Goal: Information Seeking & Learning: Learn about a topic

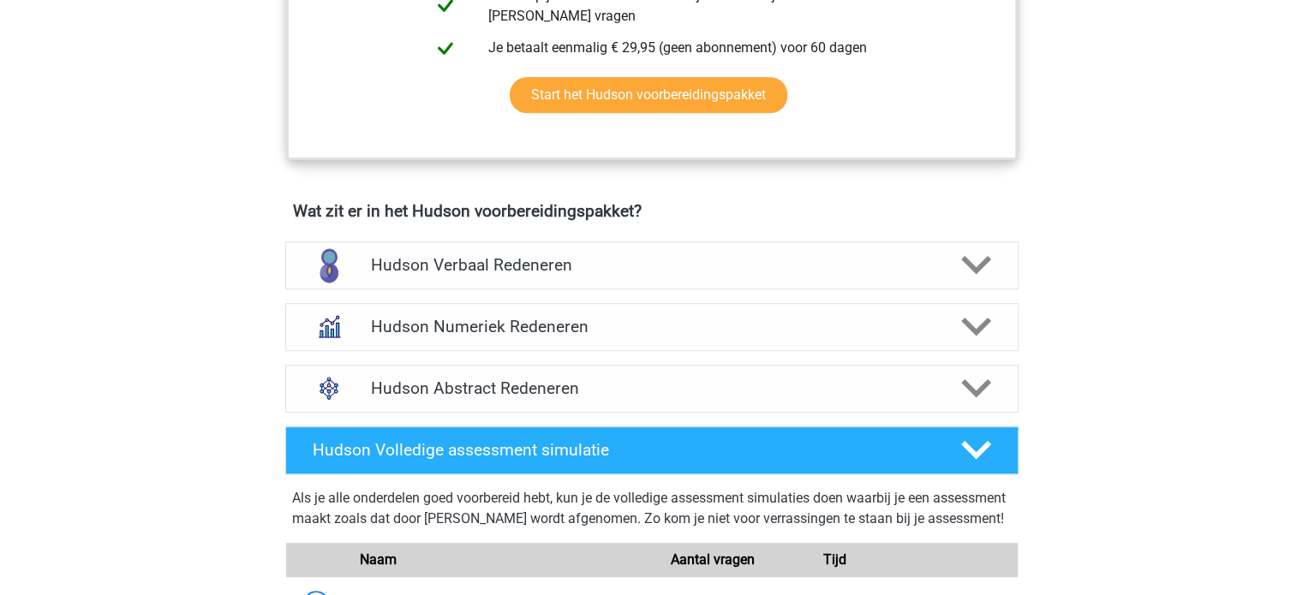
scroll to position [942, 0]
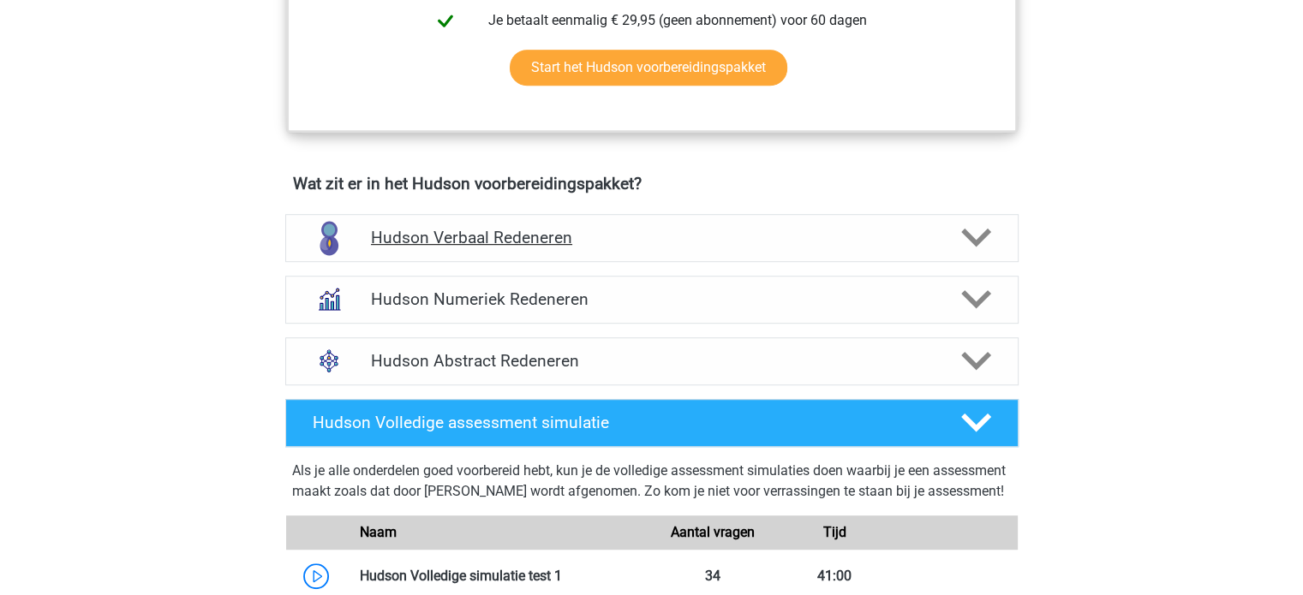
click at [653, 242] on h4 "Hudson Verbaal Redeneren" at bounding box center [651, 238] width 561 height 20
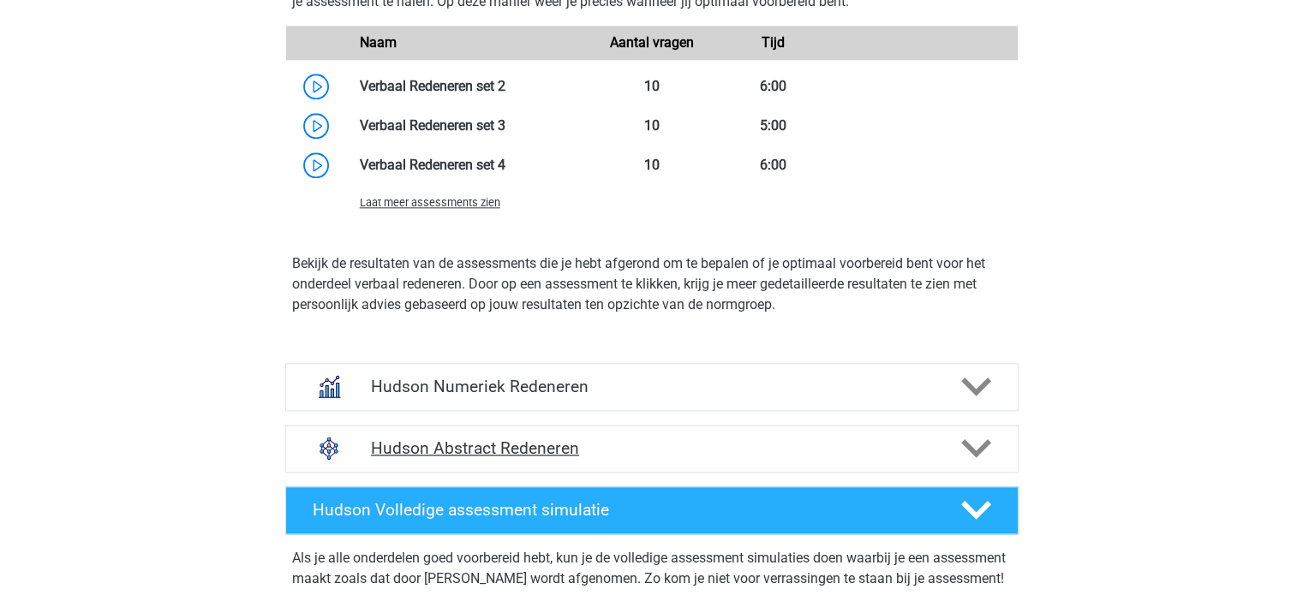
scroll to position [2056, 0]
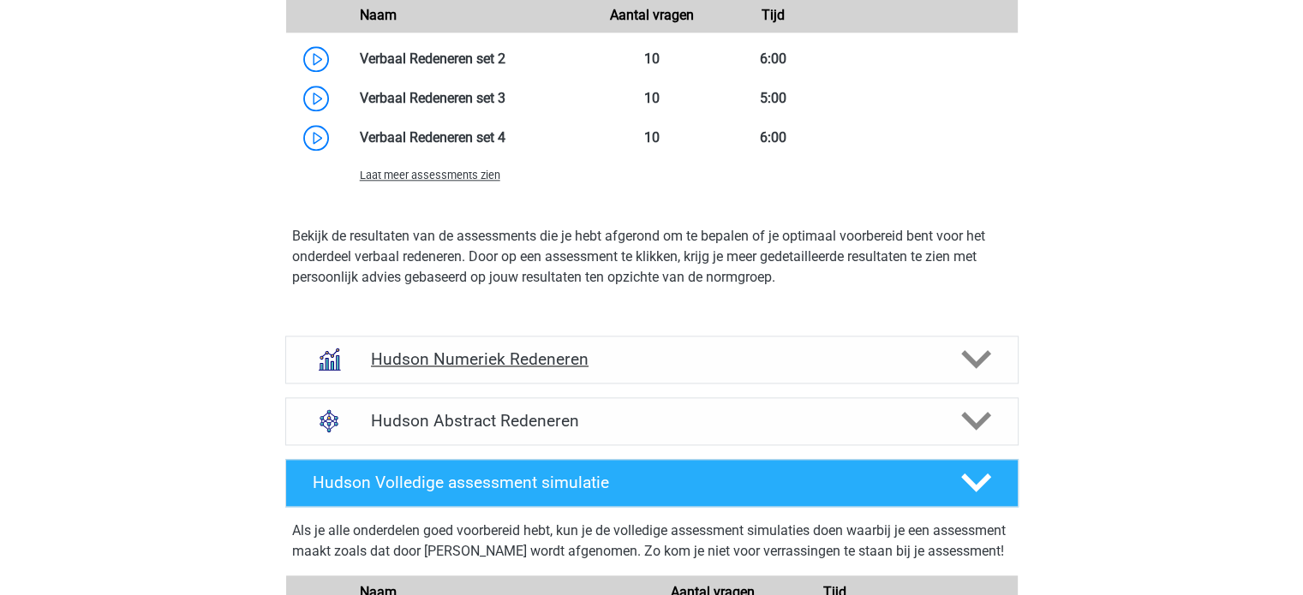
click at [618, 366] on h4 "Hudson Numeriek Redeneren" at bounding box center [651, 360] width 561 height 20
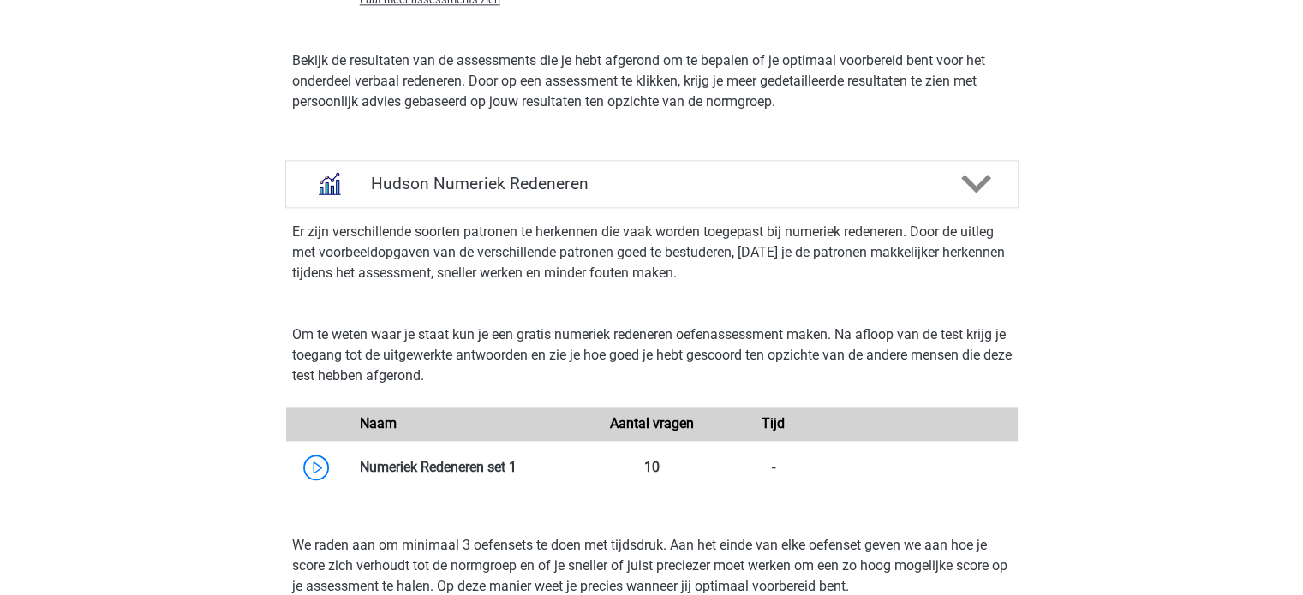
scroll to position [2313, 0]
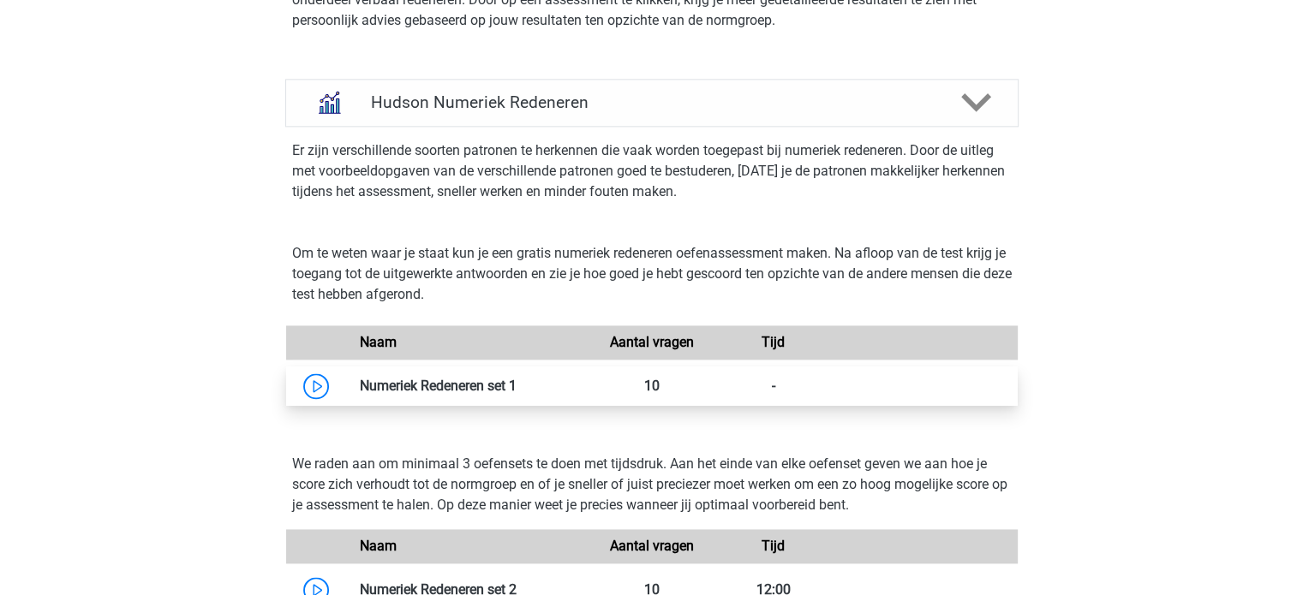
click at [517, 381] on link at bounding box center [517, 386] width 0 height 16
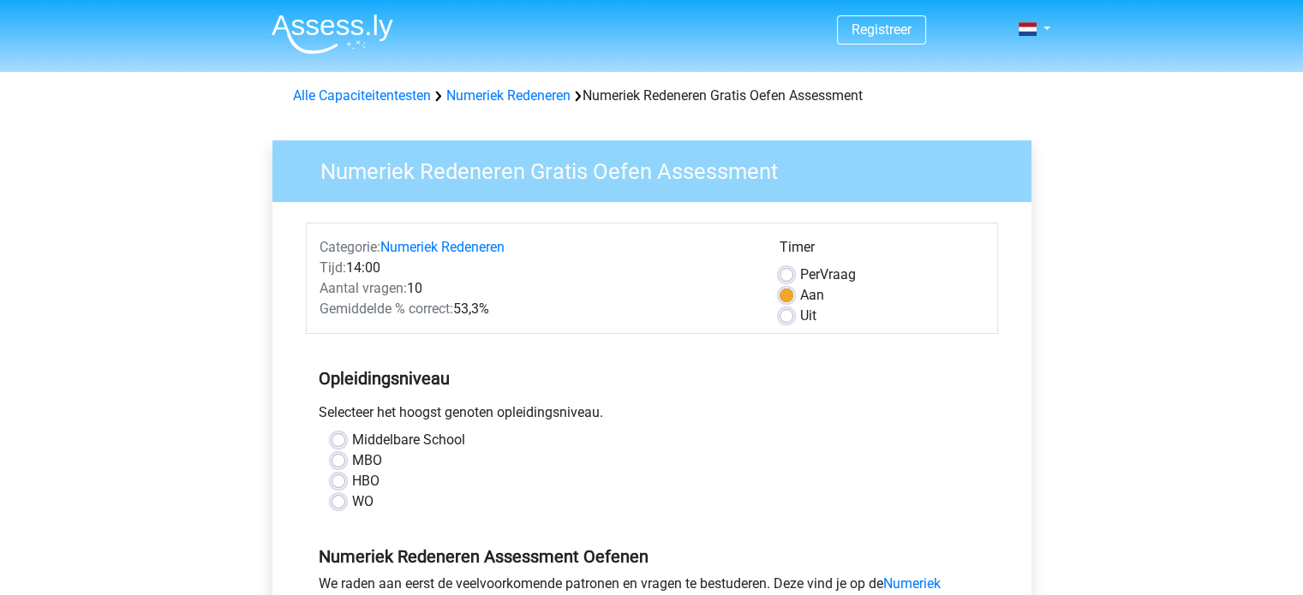
click at [800, 294] on label "Aan" at bounding box center [812, 295] width 24 height 21
click at [786, 294] on input "Aan" at bounding box center [787, 293] width 14 height 17
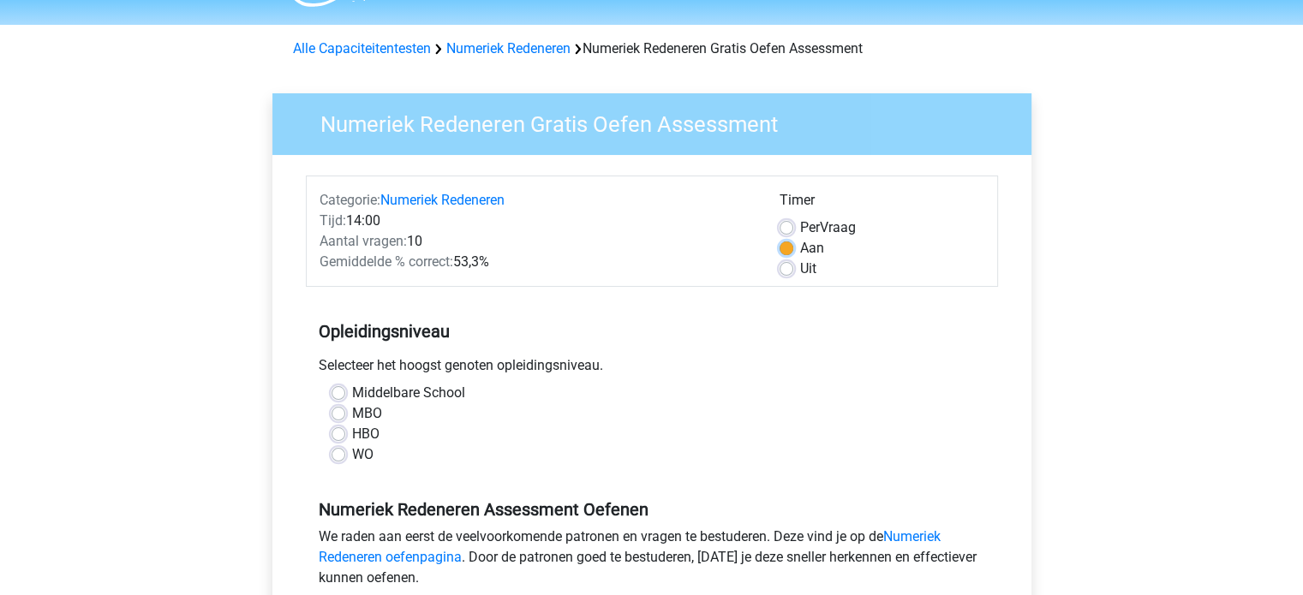
scroll to position [86, 0]
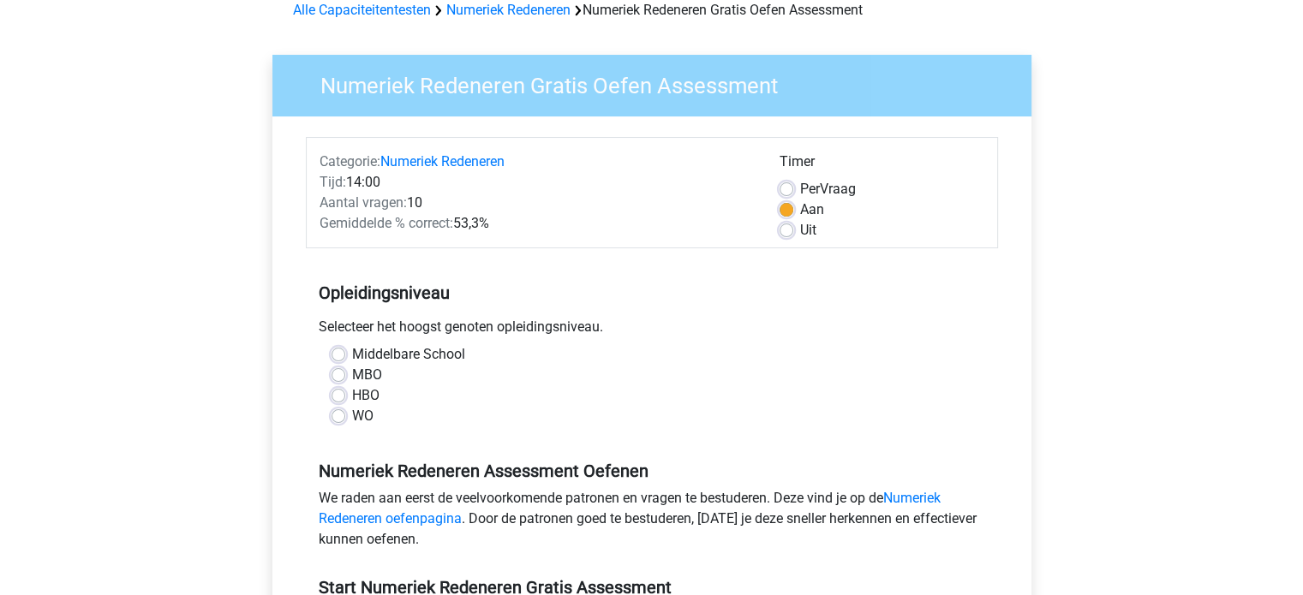
click at [352, 376] on label "MBO" at bounding box center [367, 375] width 30 height 21
click at [339, 376] on input "MBO" at bounding box center [339, 373] width 14 height 17
radio input "true"
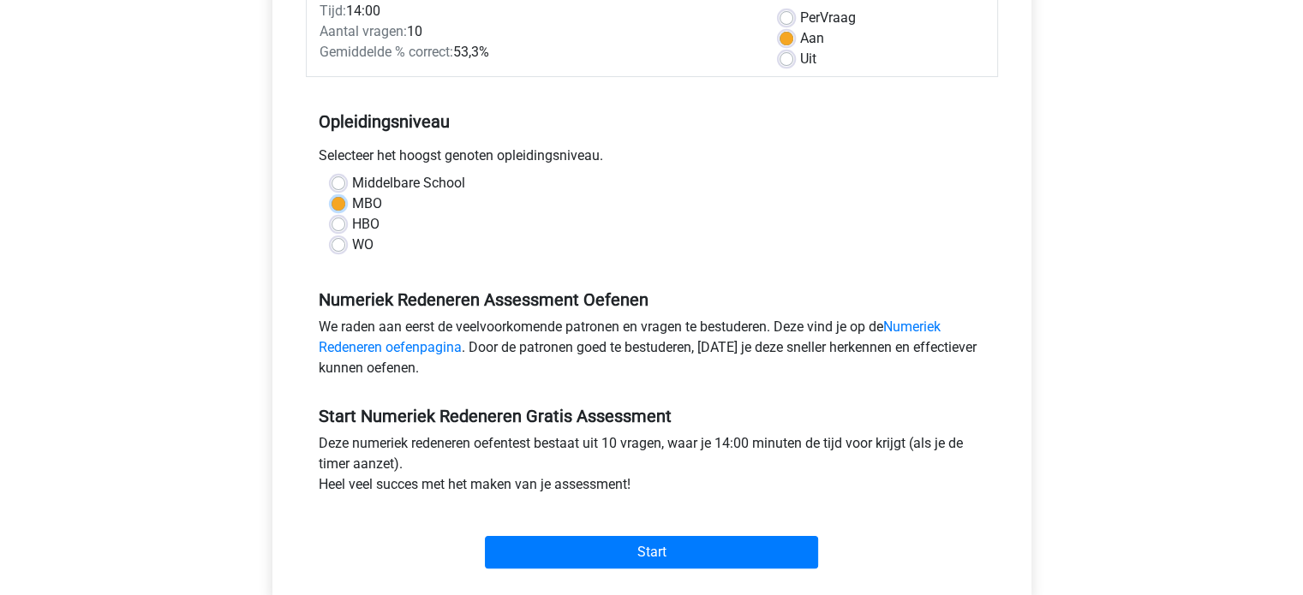
scroll to position [343, 0]
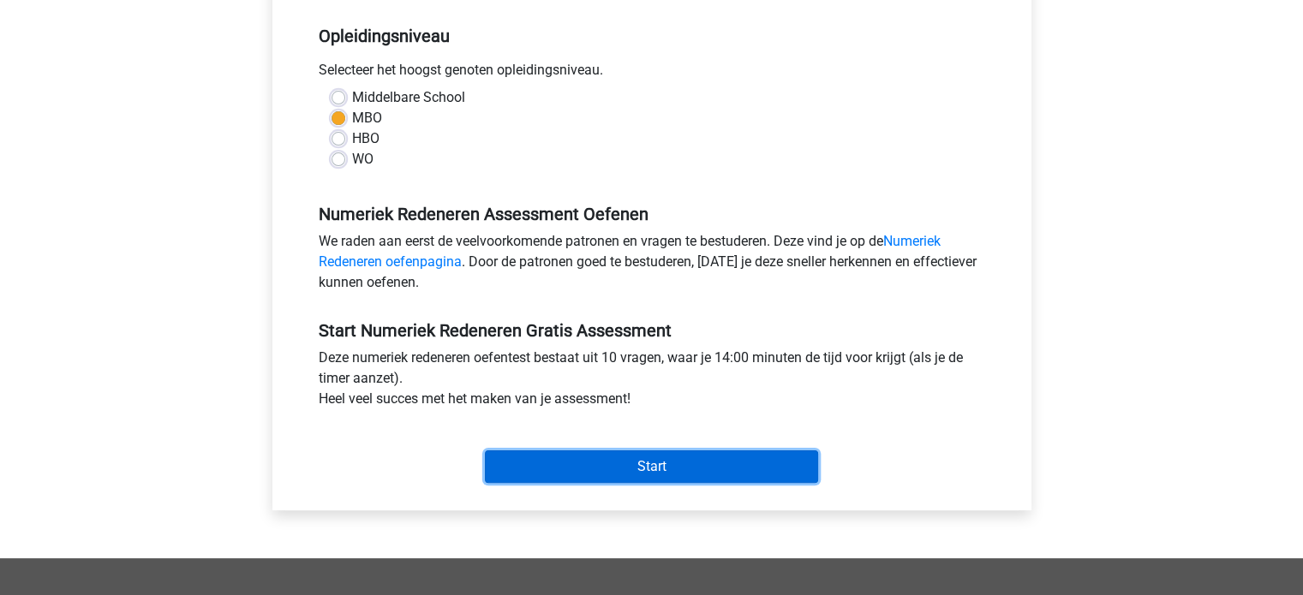
click at [597, 465] on input "Start" at bounding box center [651, 467] width 333 height 33
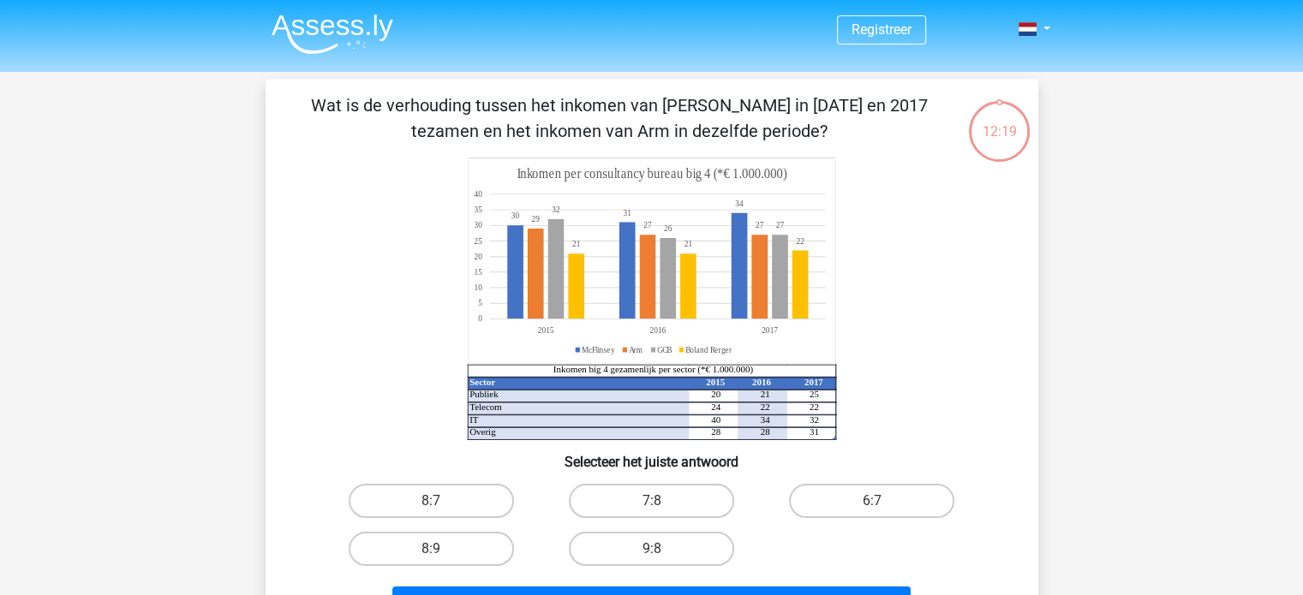
drag, startPoint x: 657, startPoint y: 545, endPoint x: 901, endPoint y: 348, distance: 313.7
click at [877, 350] on div "Wat is de verhouding tussen het inkomen van McFlinsey in 2015 en 2017 tezamen e…" at bounding box center [651, 361] width 759 height 537
click at [456, 500] on label "8:7" at bounding box center [431, 501] width 165 height 34
click at [442, 501] on input "8:7" at bounding box center [436, 506] width 11 height 11
radio input "true"
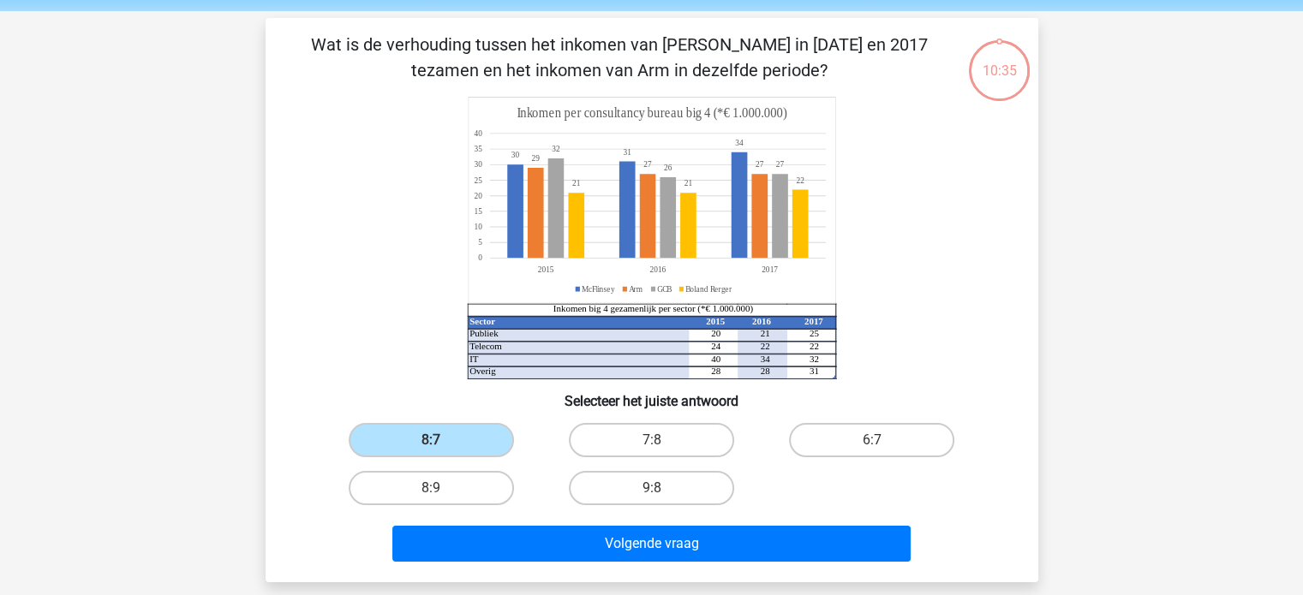
scroll to position [86, 0]
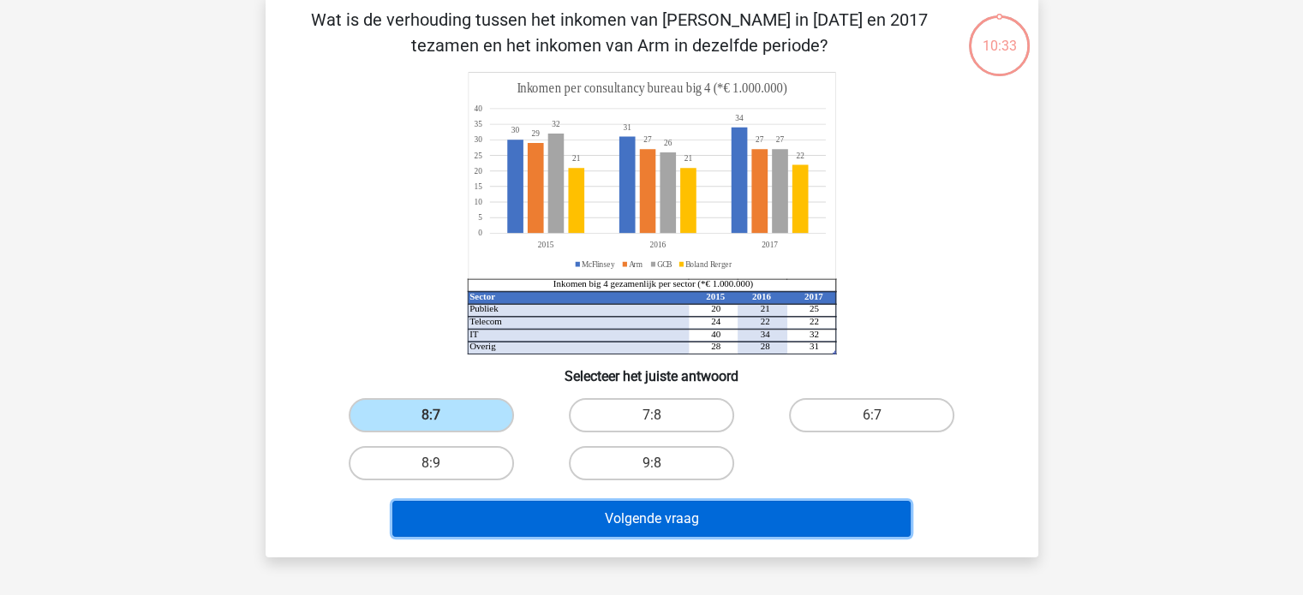
click at [781, 517] on button "Volgende vraag" at bounding box center [651, 519] width 518 height 36
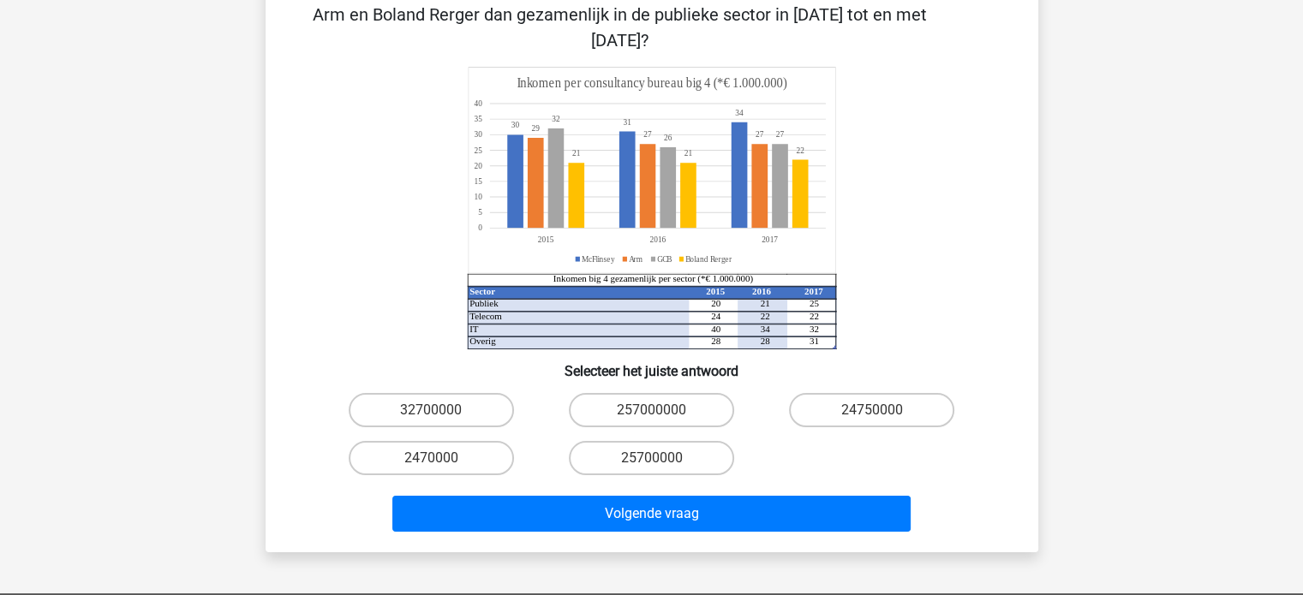
scroll to position [171, 0]
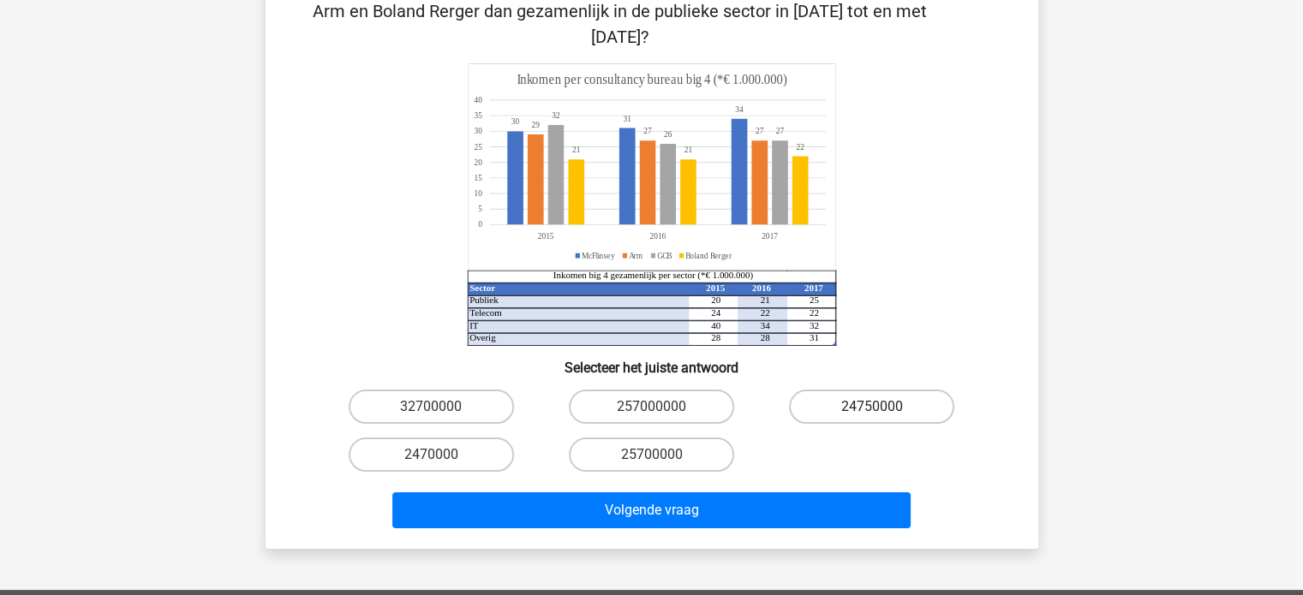
click at [864, 390] on label "24750000" at bounding box center [871, 407] width 165 height 34
click at [872, 407] on input "24750000" at bounding box center [877, 412] width 11 height 11
radio input "true"
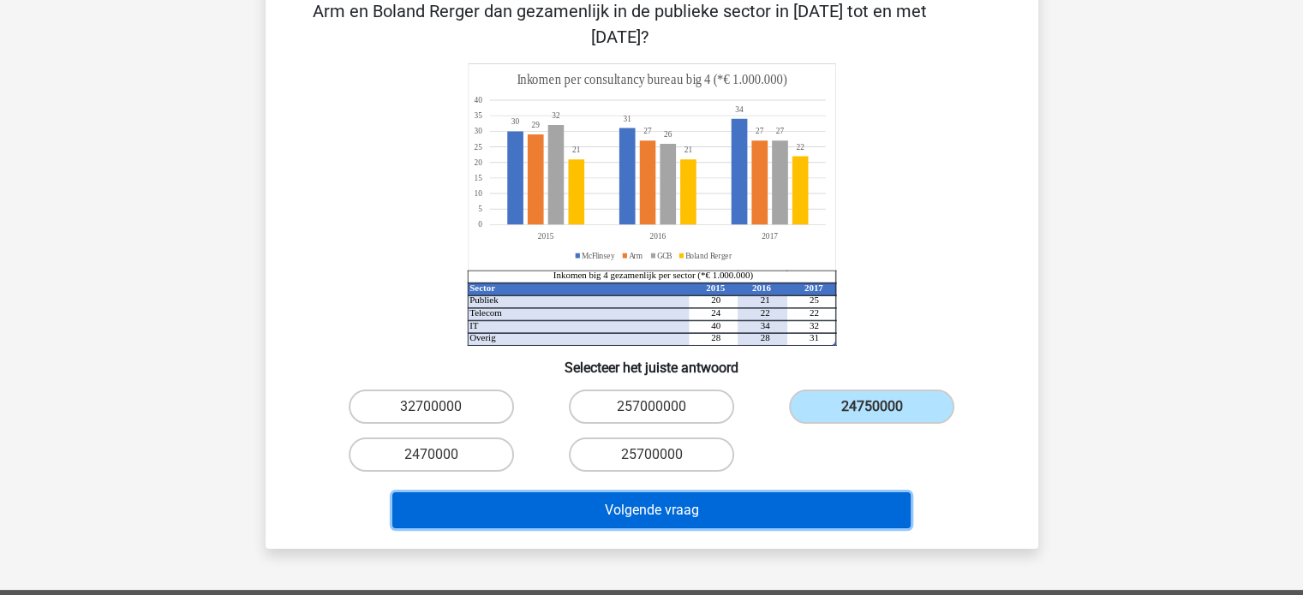
click at [793, 493] on button "Volgende vraag" at bounding box center [651, 511] width 518 height 36
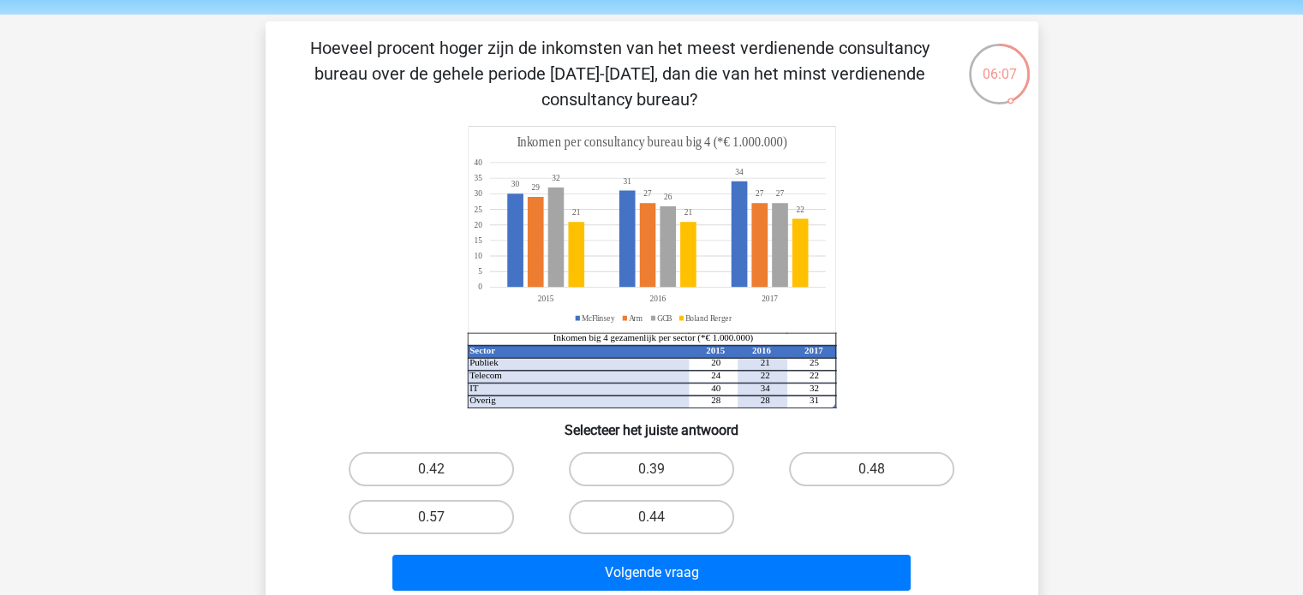
scroll to position [86, 0]
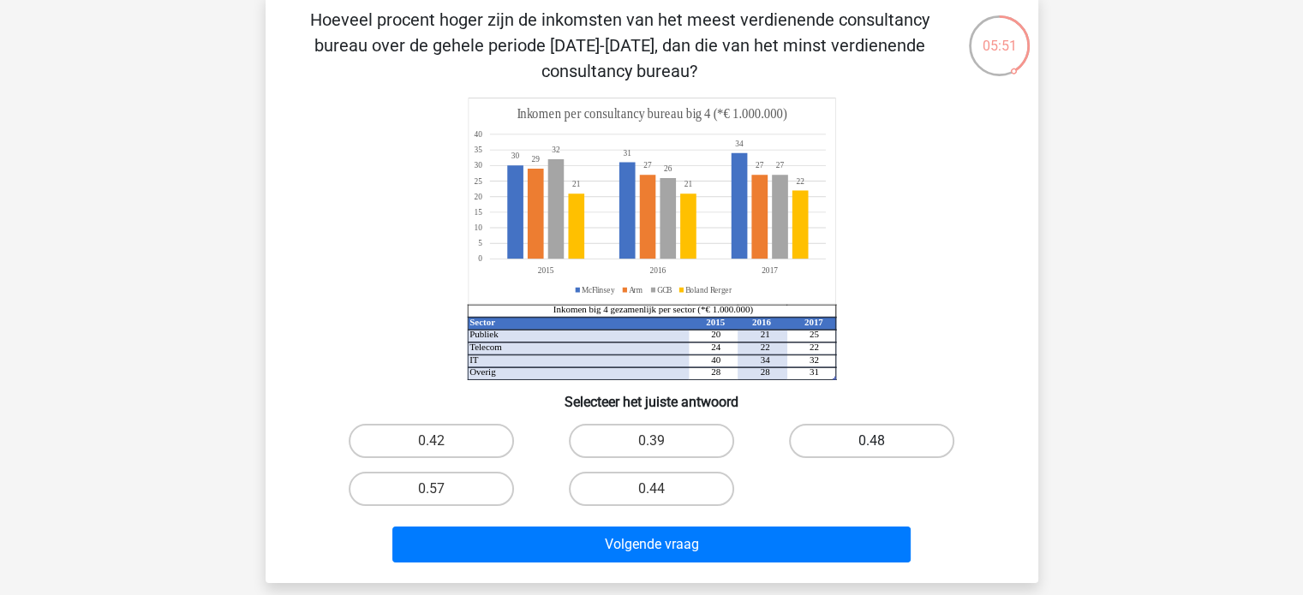
click at [828, 443] on label "0.48" at bounding box center [871, 441] width 165 height 34
click at [872, 443] on input "0.48" at bounding box center [877, 446] width 11 height 11
radio input "true"
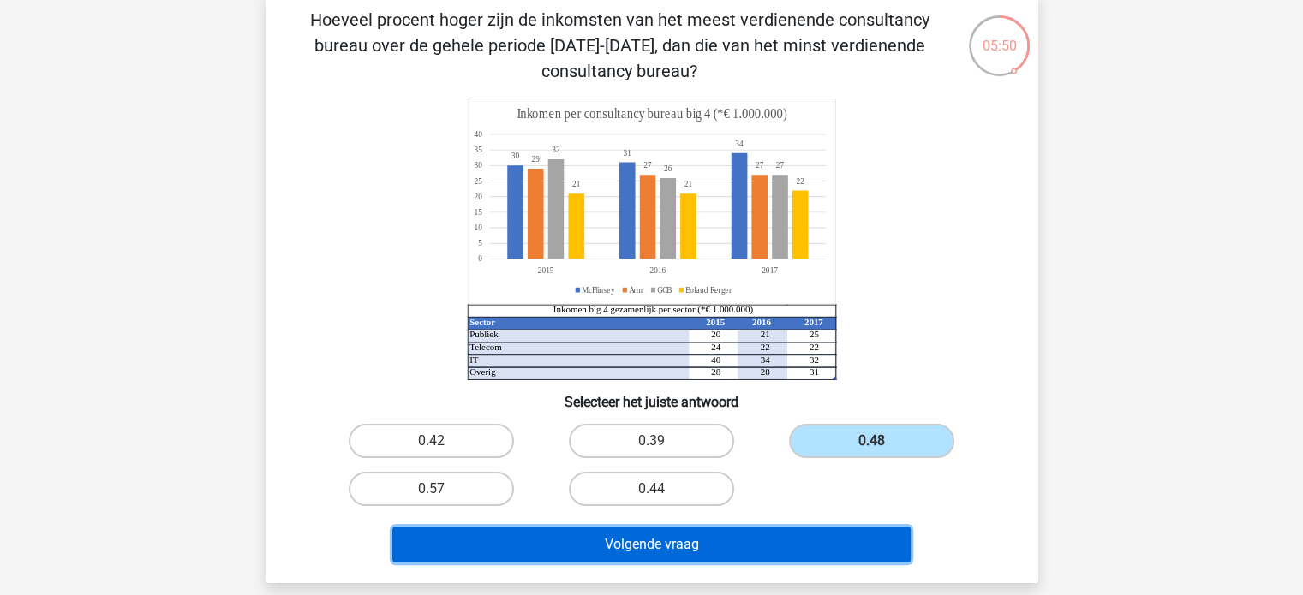
click at [754, 549] on button "Volgende vraag" at bounding box center [651, 545] width 518 height 36
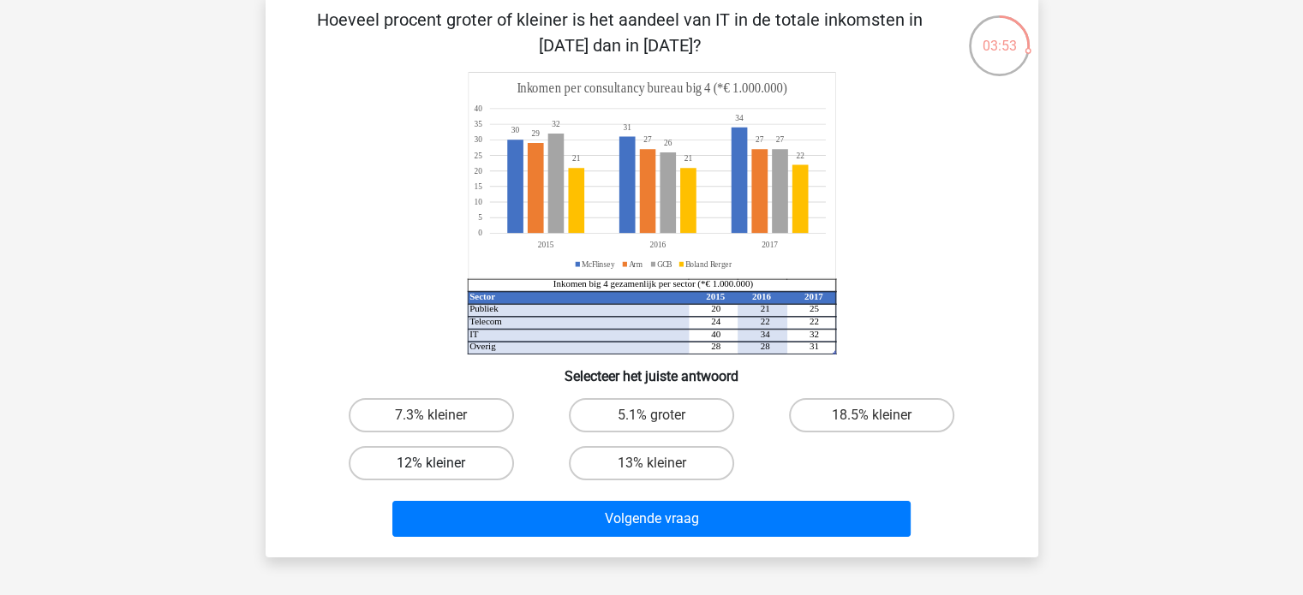
click at [481, 462] on label "12% kleiner" at bounding box center [431, 463] width 165 height 34
click at [442, 463] on input "12% kleiner" at bounding box center [436, 468] width 11 height 11
radio input "true"
click at [648, 417] on label "5.1% groter" at bounding box center [651, 415] width 165 height 34
click at [651, 417] on input "5.1% groter" at bounding box center [656, 420] width 11 height 11
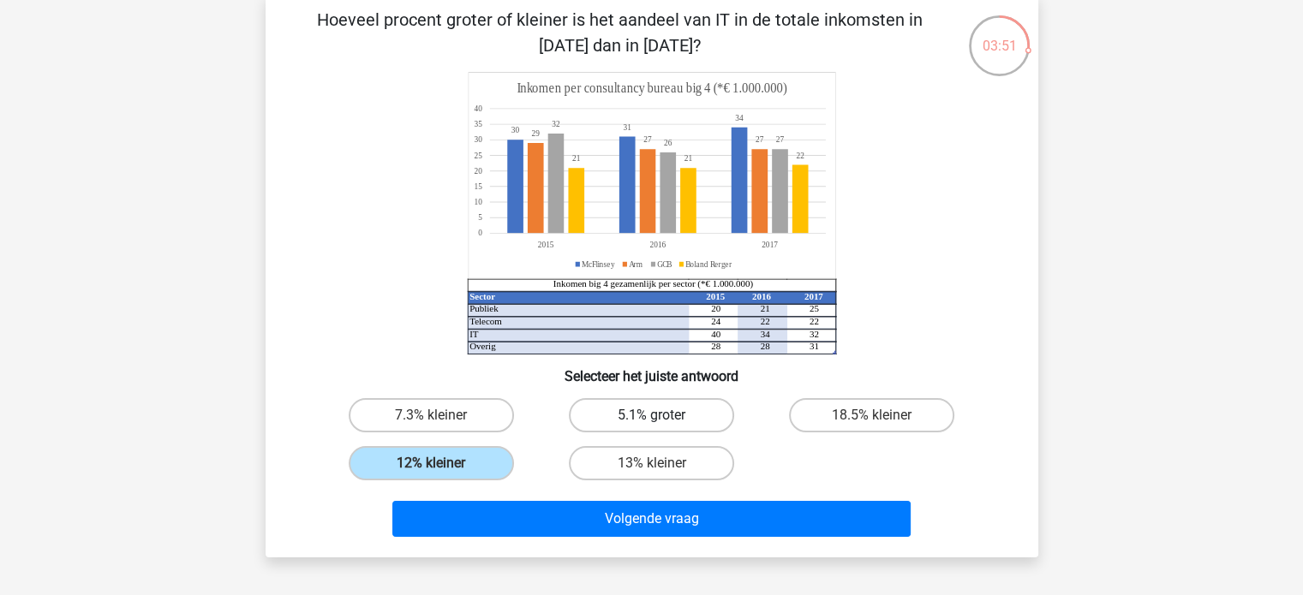
radio input "true"
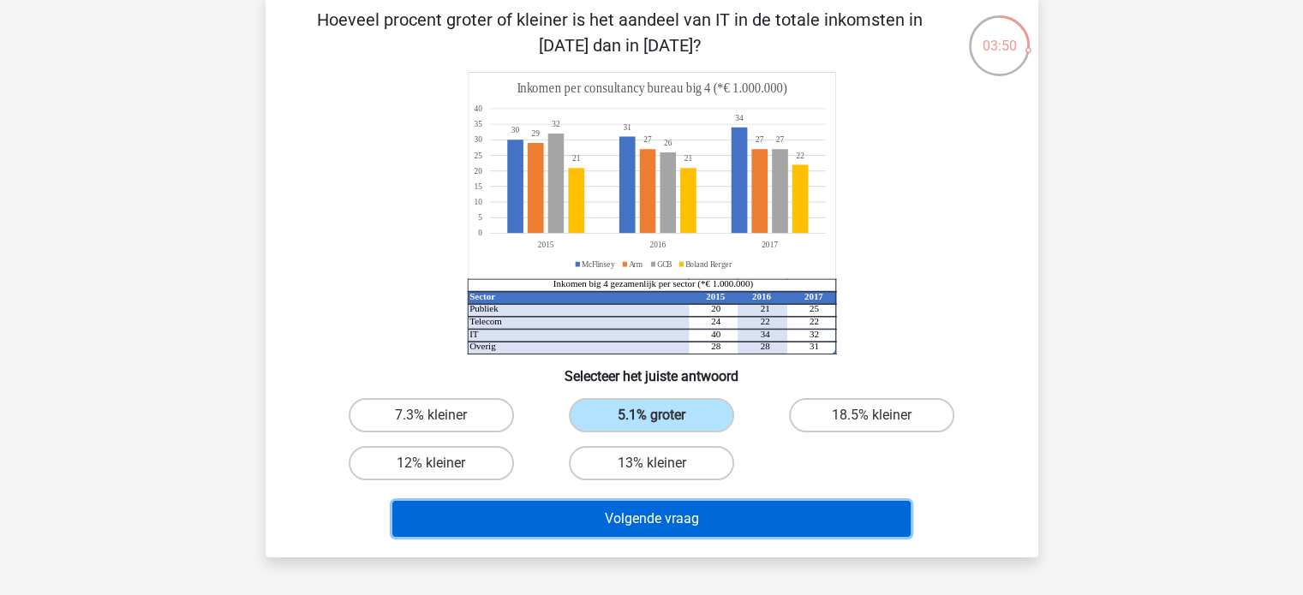
click at [720, 523] on button "Volgende vraag" at bounding box center [651, 519] width 518 height 36
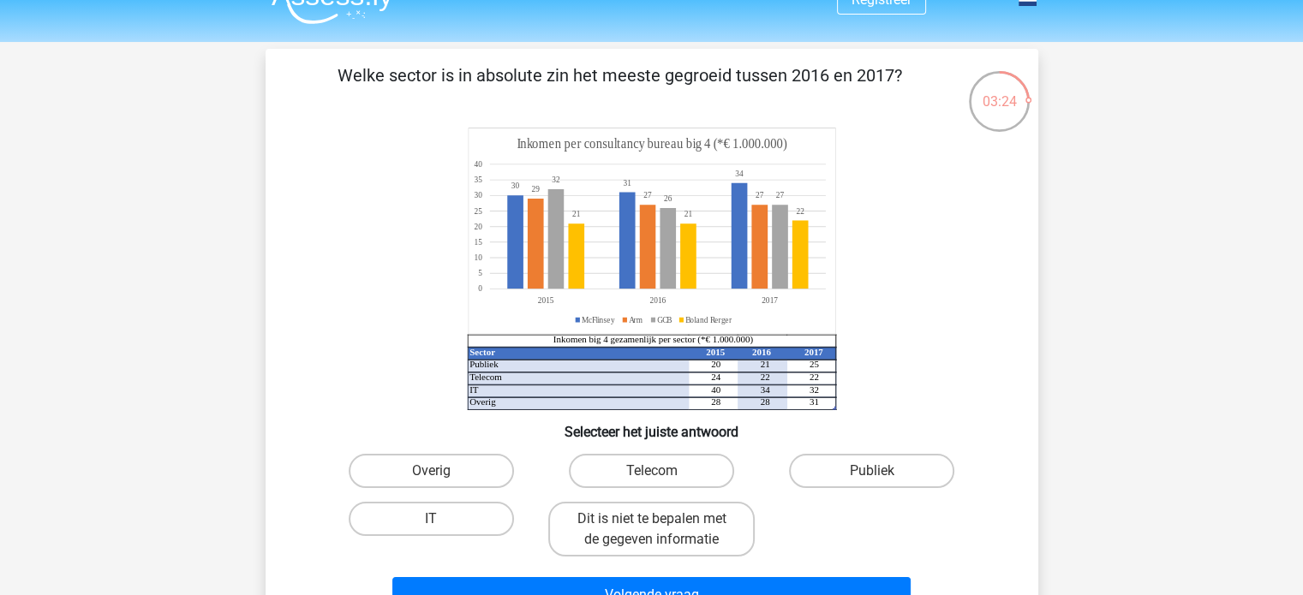
scroll to position [0, 0]
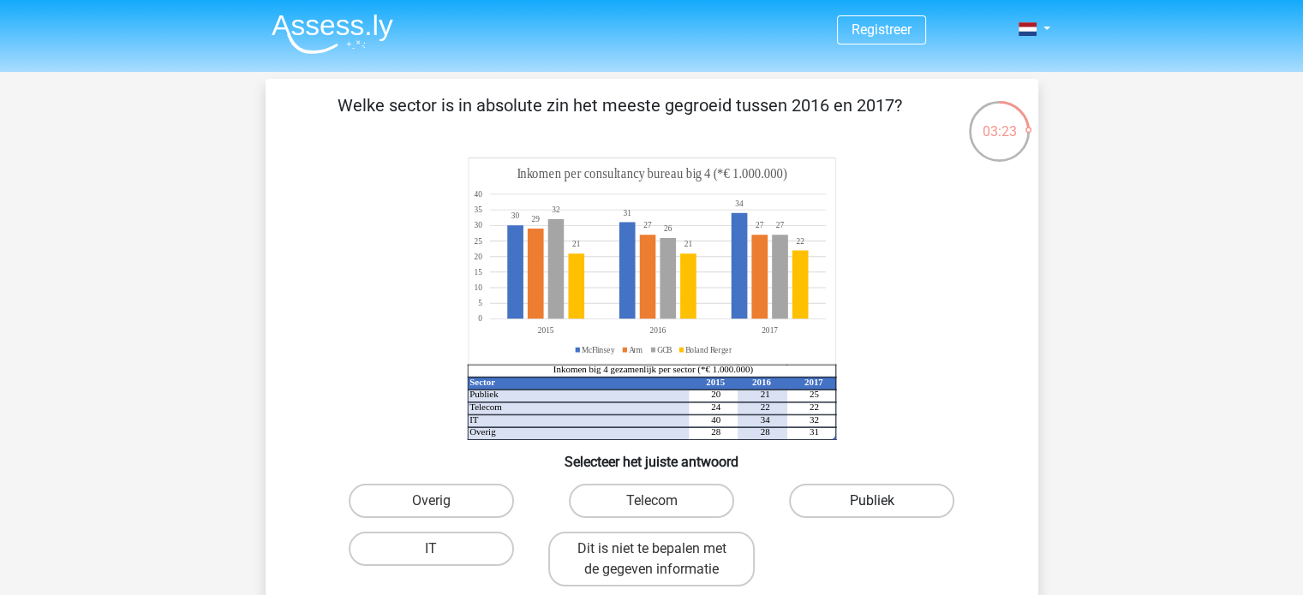
click at [855, 499] on label "Publiek" at bounding box center [871, 501] width 165 height 34
click at [872, 501] on input "Publiek" at bounding box center [877, 506] width 11 height 11
radio input "true"
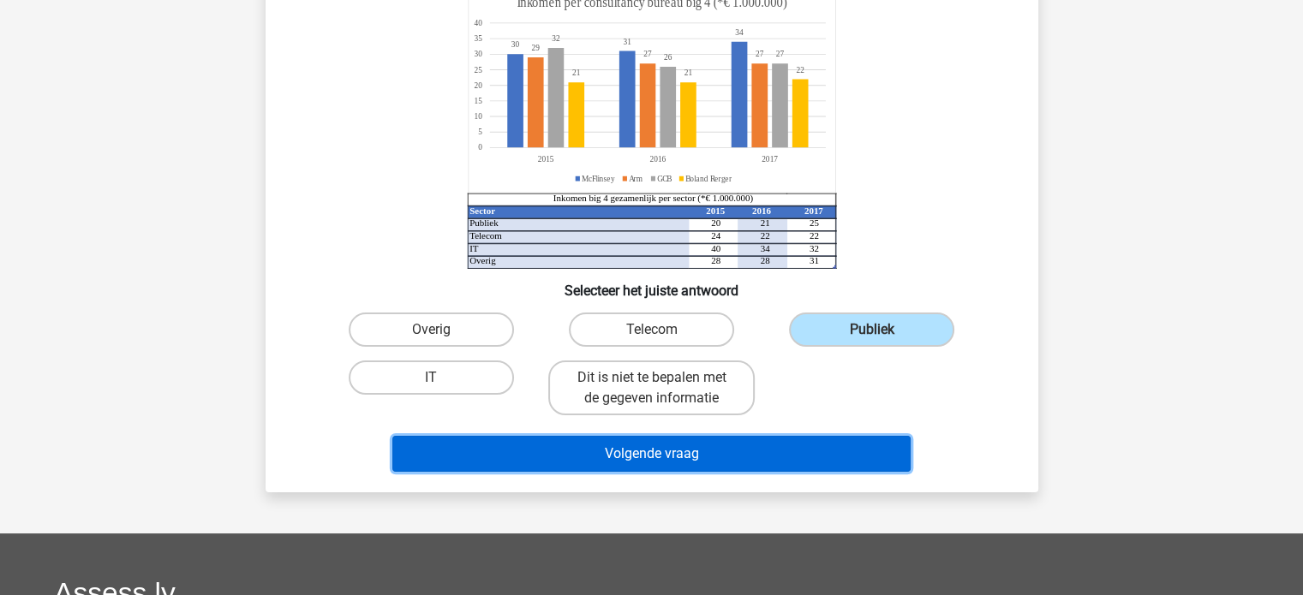
click at [768, 452] on button "Volgende vraag" at bounding box center [651, 454] width 518 height 36
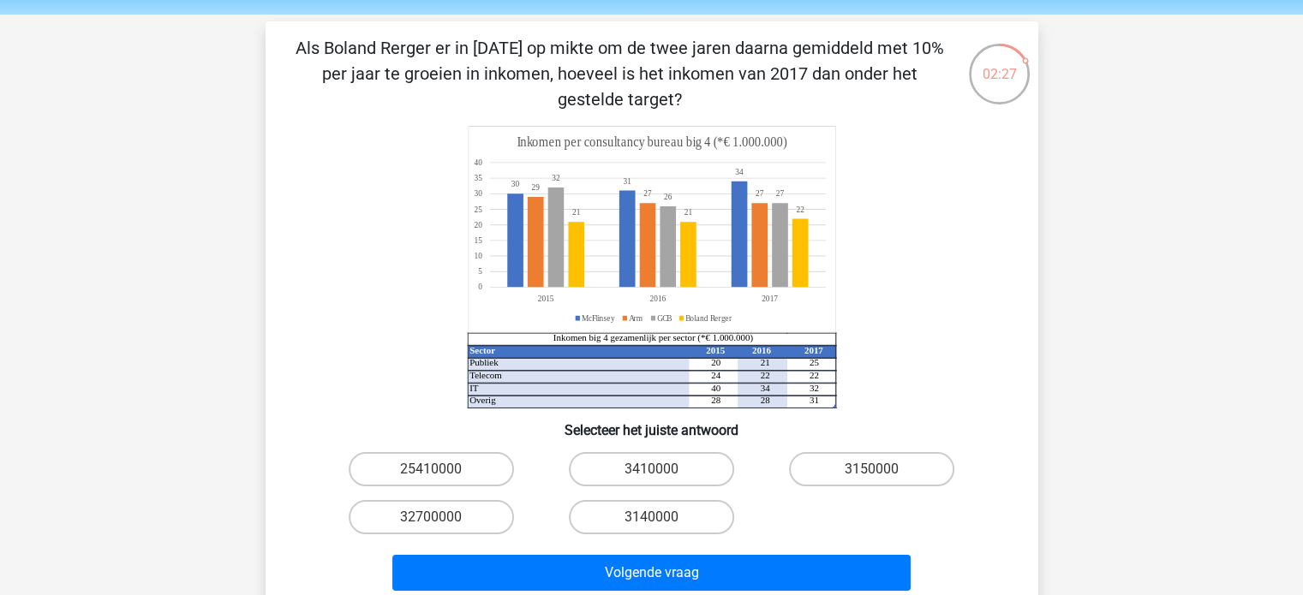
scroll to position [86, 0]
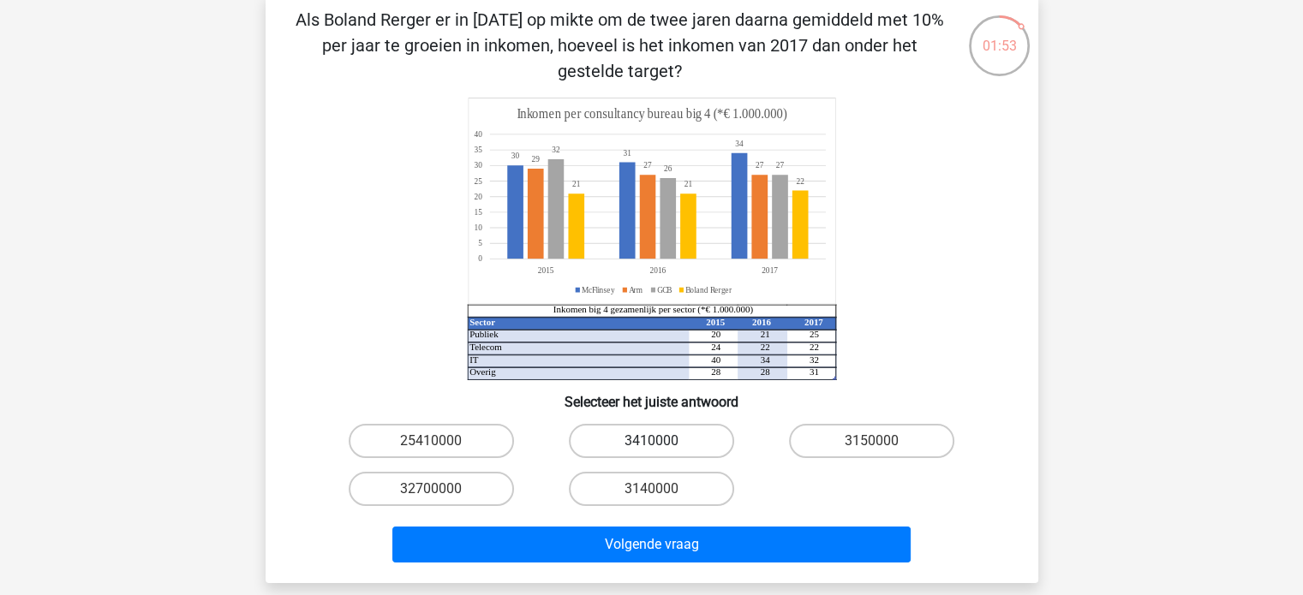
click at [680, 442] on label "3410000" at bounding box center [651, 441] width 165 height 34
click at [662, 442] on input "3410000" at bounding box center [656, 446] width 11 height 11
radio input "true"
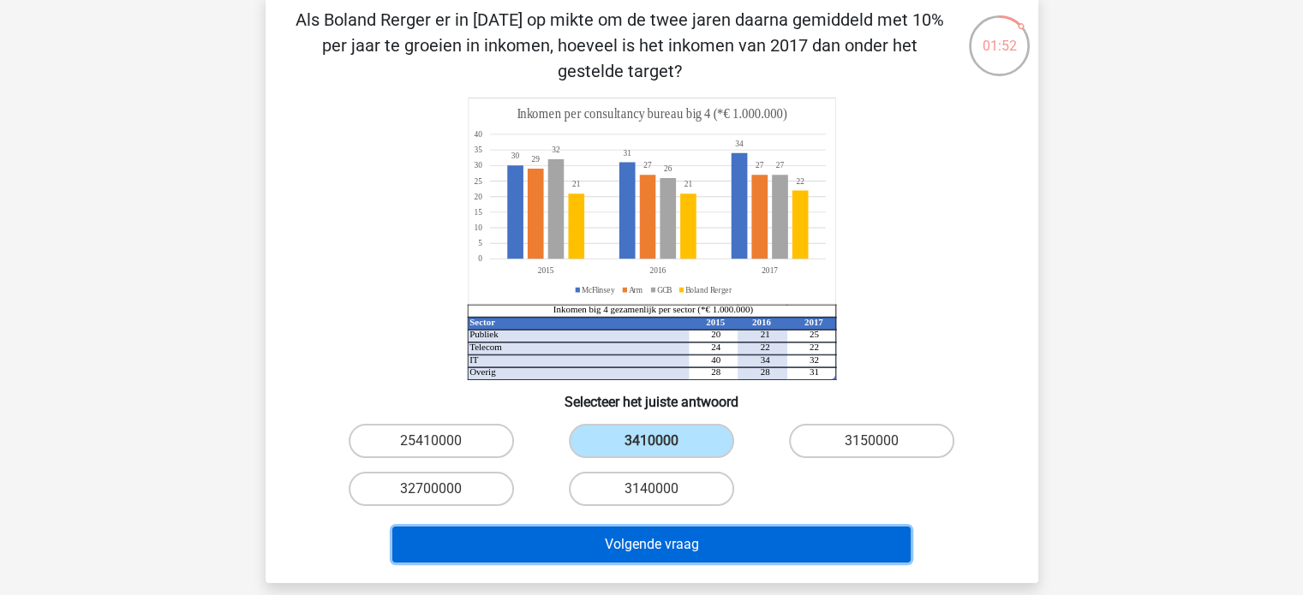
click at [677, 539] on button "Volgende vraag" at bounding box center [651, 545] width 518 height 36
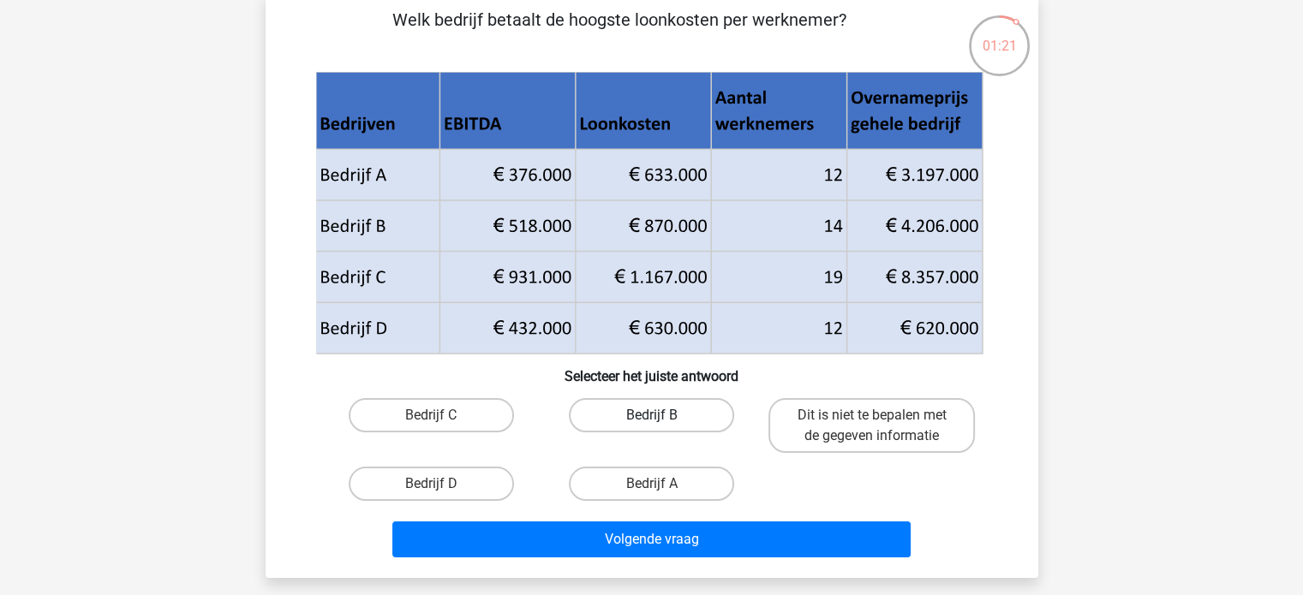
click at [657, 407] on label "Bedrijf B" at bounding box center [651, 415] width 165 height 34
click at [657, 415] on input "Bedrijf B" at bounding box center [656, 420] width 11 height 11
radio input "true"
click at [657, 407] on label "Bedrijf B" at bounding box center [651, 415] width 165 height 34
click at [657, 415] on input "Bedrijf B" at bounding box center [656, 420] width 11 height 11
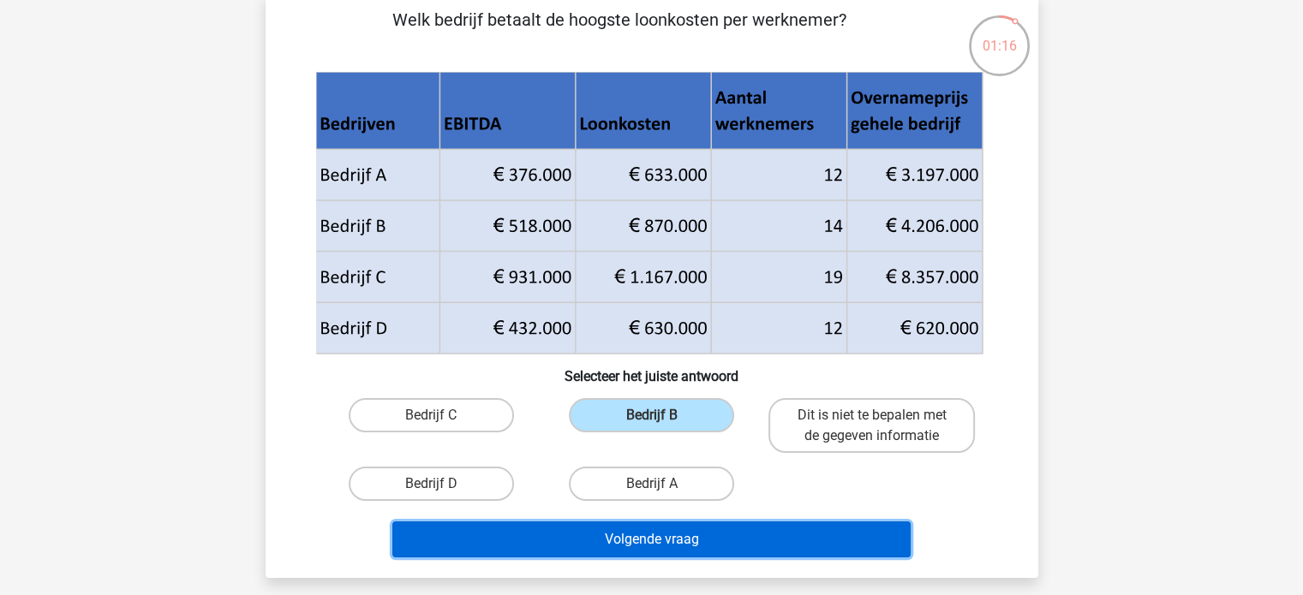
click at [698, 534] on button "Volgende vraag" at bounding box center [651, 540] width 518 height 36
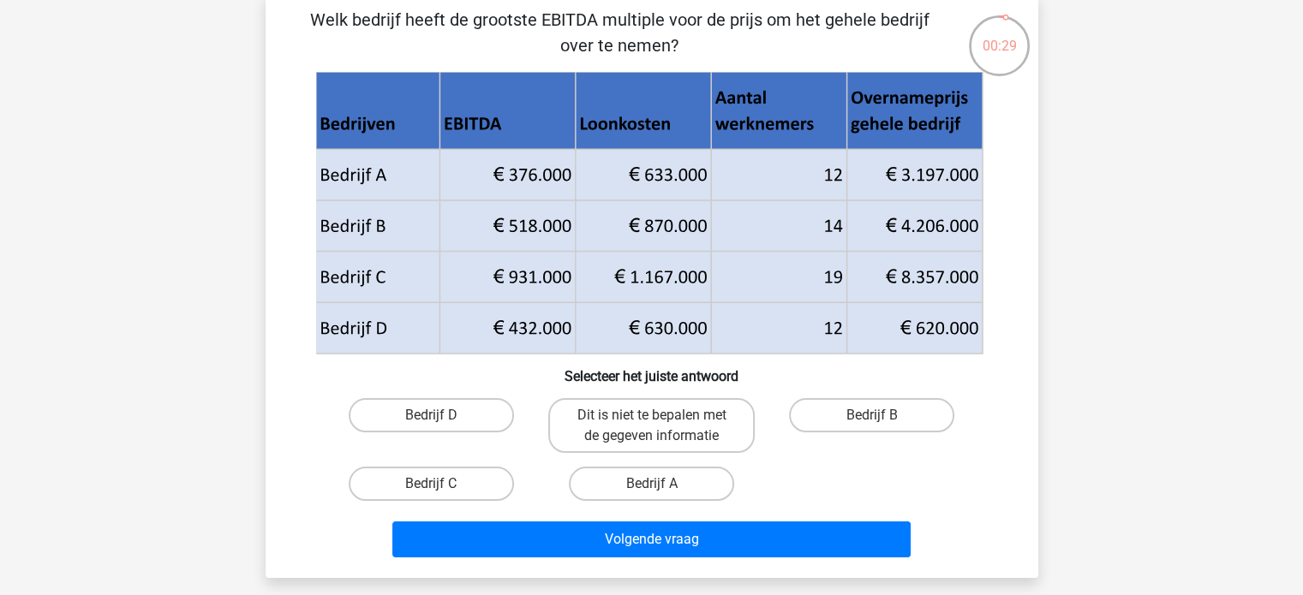
click at [541, 331] on icon at bounding box center [648, 303] width 666 height 102
click at [455, 414] on label "Bedrijf D" at bounding box center [431, 415] width 165 height 34
click at [442, 415] on input "Bedrijf D" at bounding box center [436, 420] width 11 height 11
radio input "true"
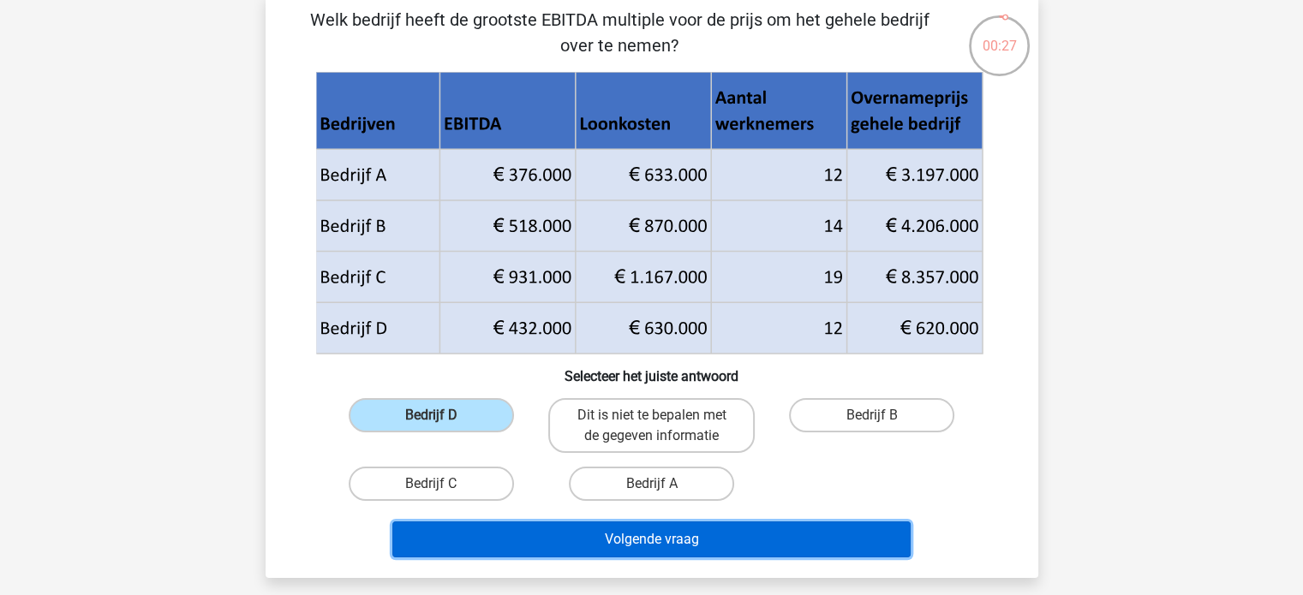
click at [660, 551] on button "Volgende vraag" at bounding box center [651, 540] width 518 height 36
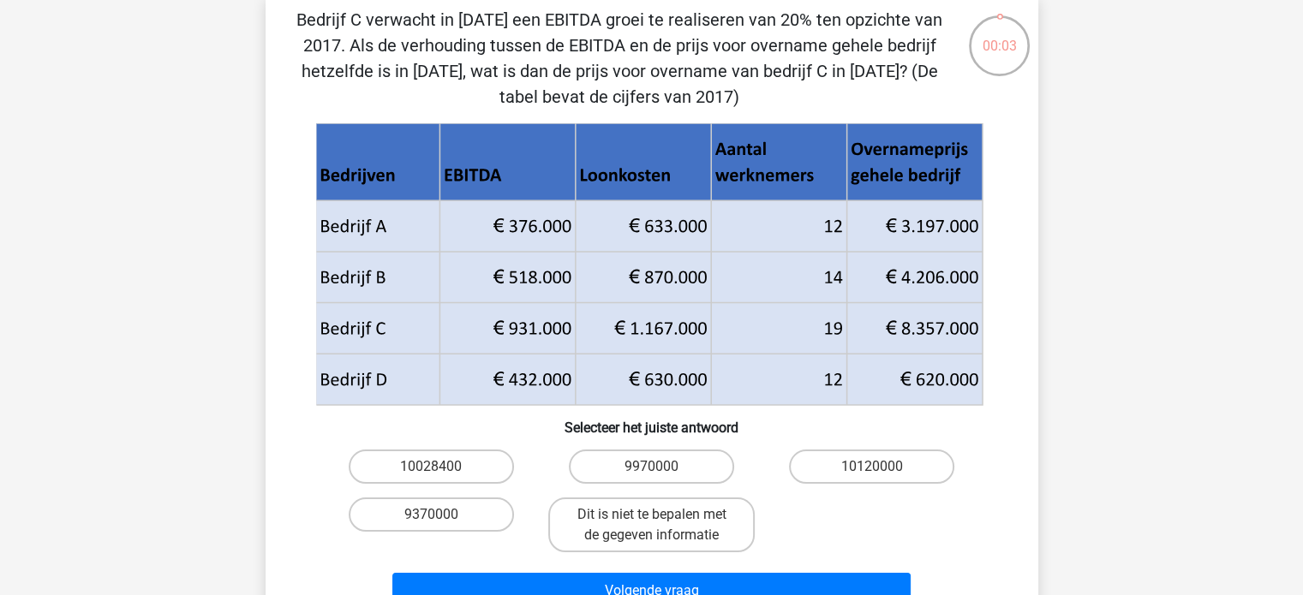
click at [876, 478] on input "10120000" at bounding box center [877, 472] width 11 height 11
radio input "true"
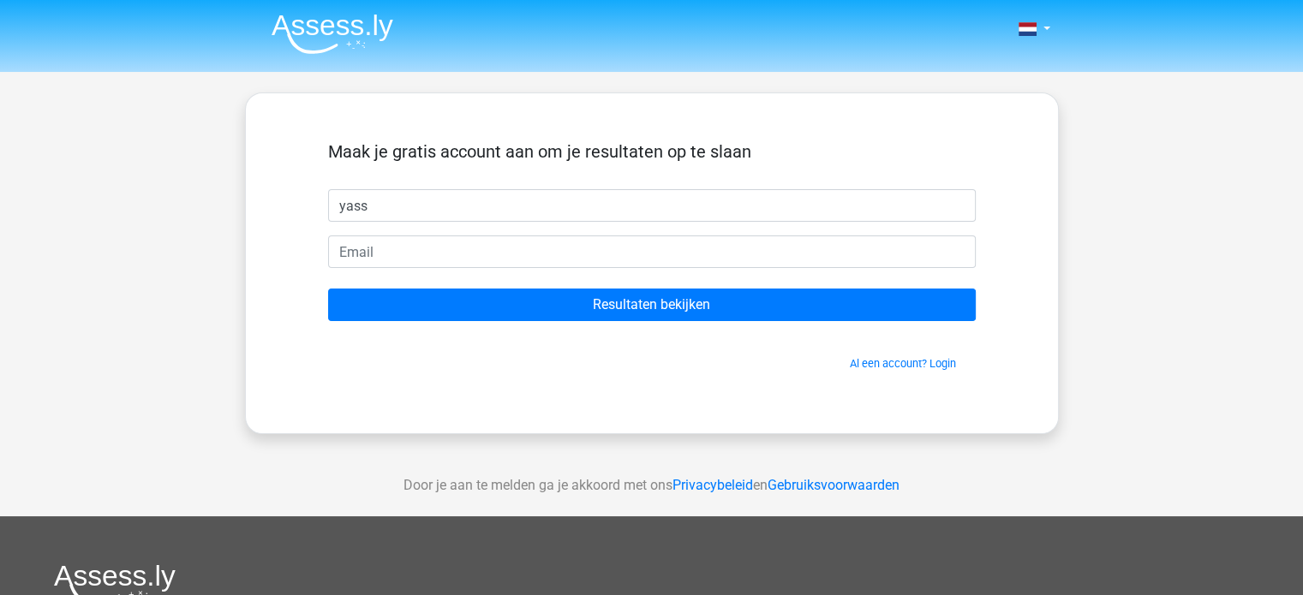
type input "yass"
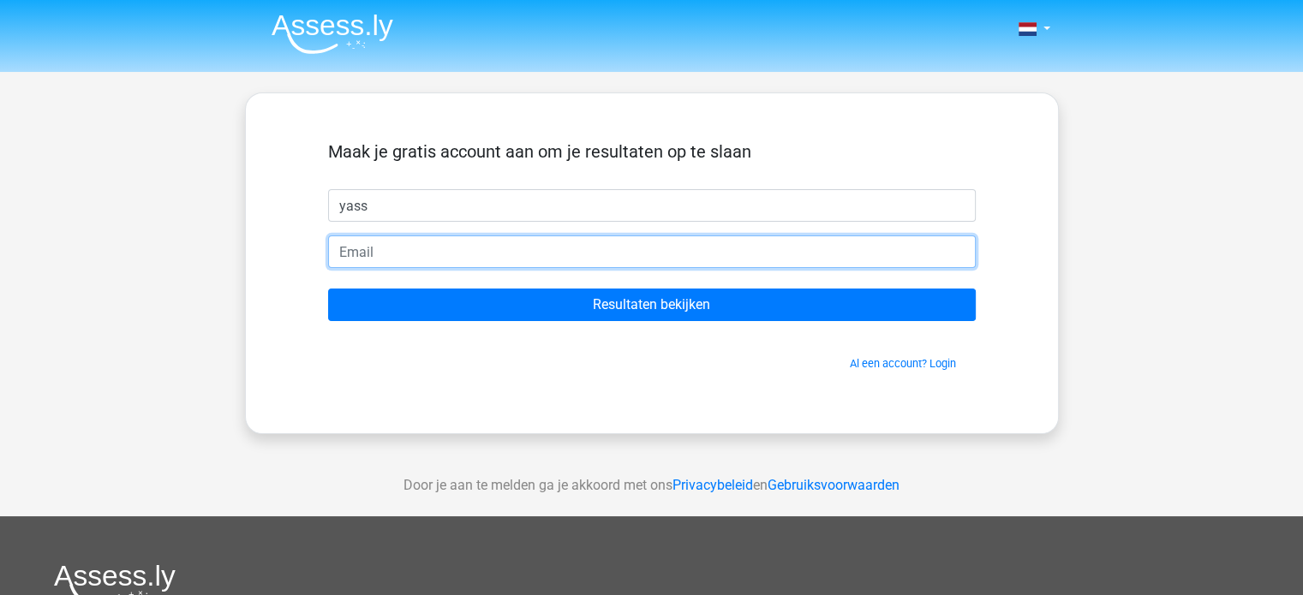
click at [380, 253] on input "email" at bounding box center [652, 252] width 648 height 33
type input "Yassinebright@gmail.com"
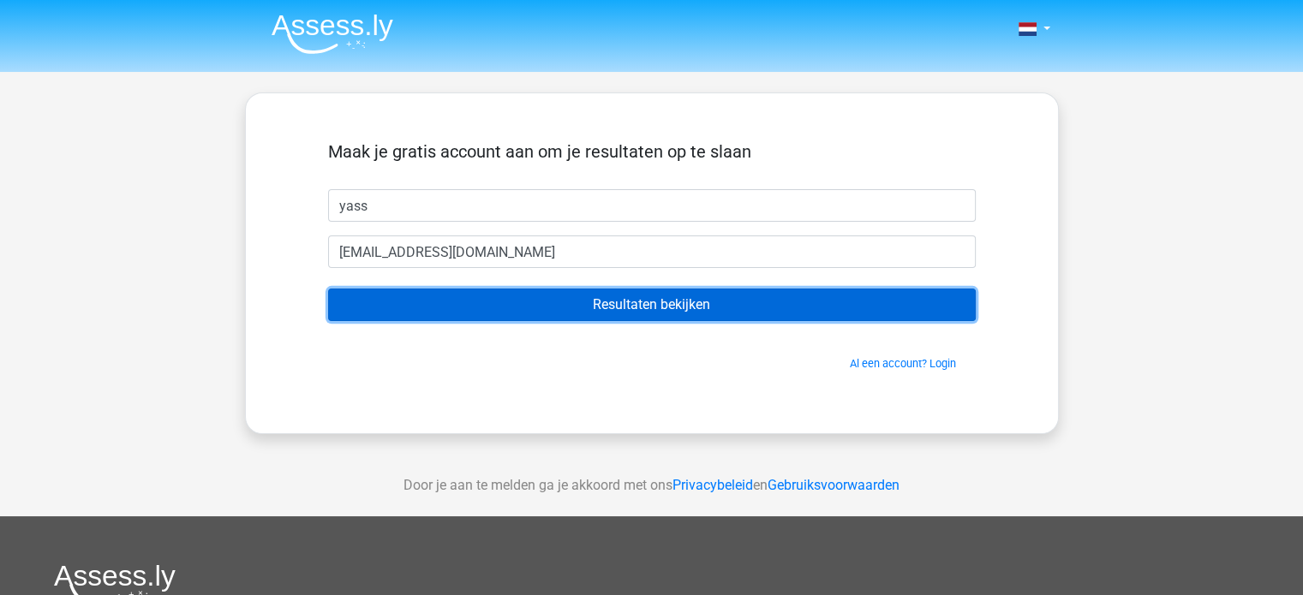
click at [503, 309] on input "Resultaten bekijken" at bounding box center [652, 305] width 648 height 33
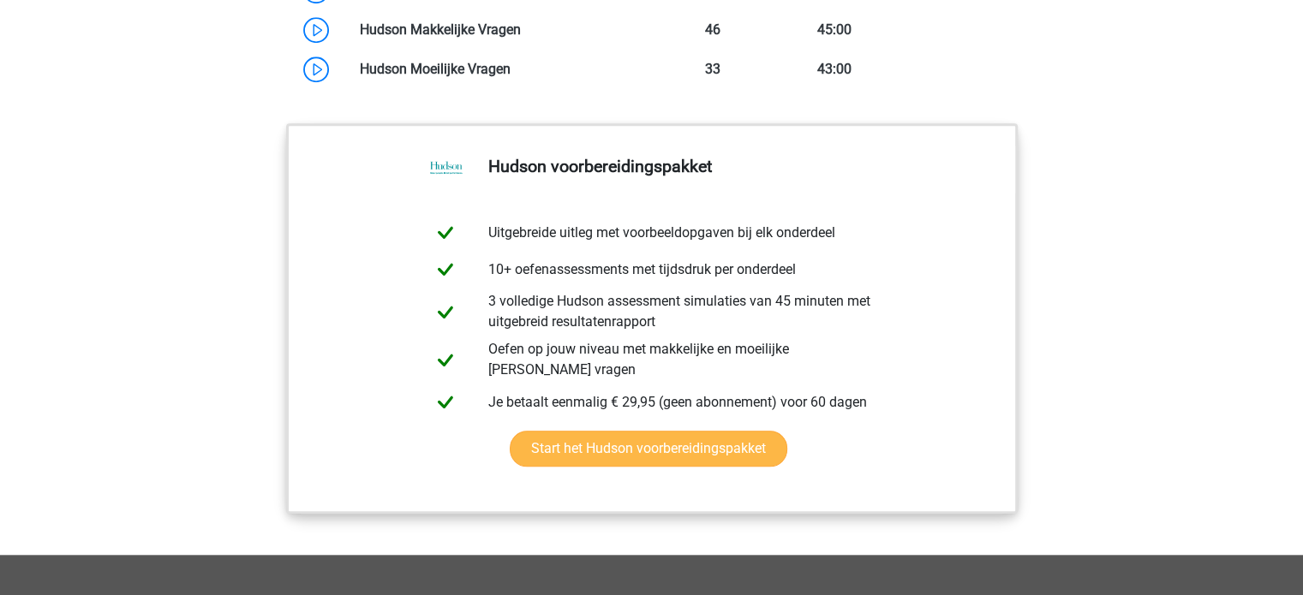
scroll to position [1694, 0]
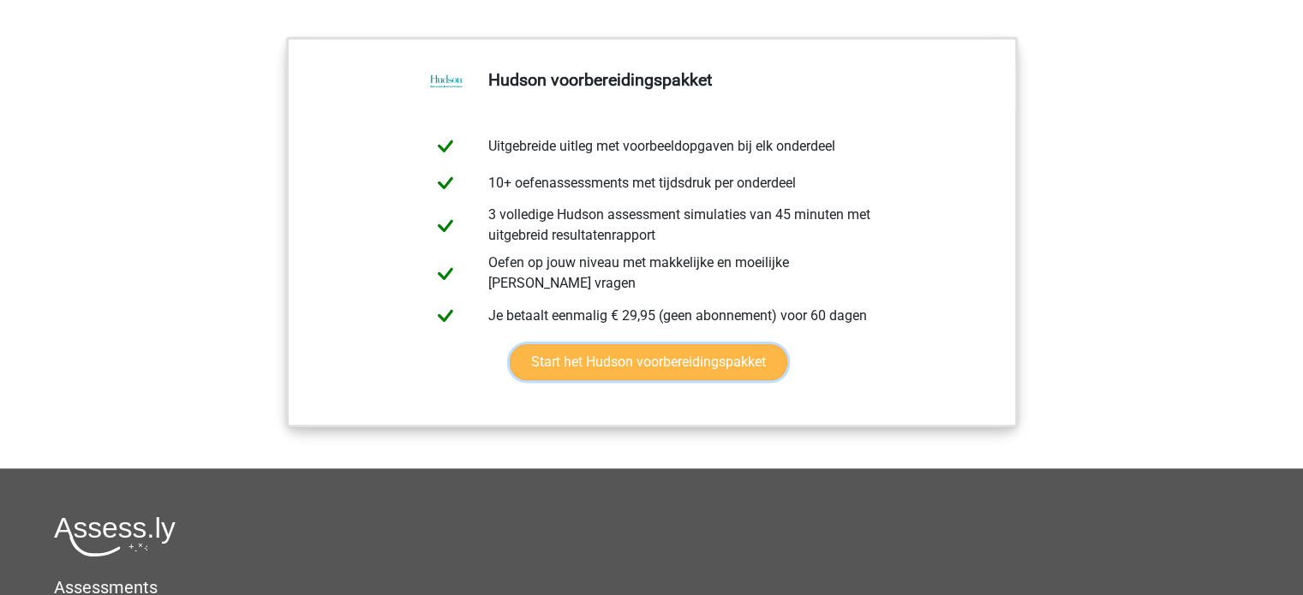
click at [559, 379] on link "Start het Hudson voorbereidingspakket" at bounding box center [649, 362] width 278 height 36
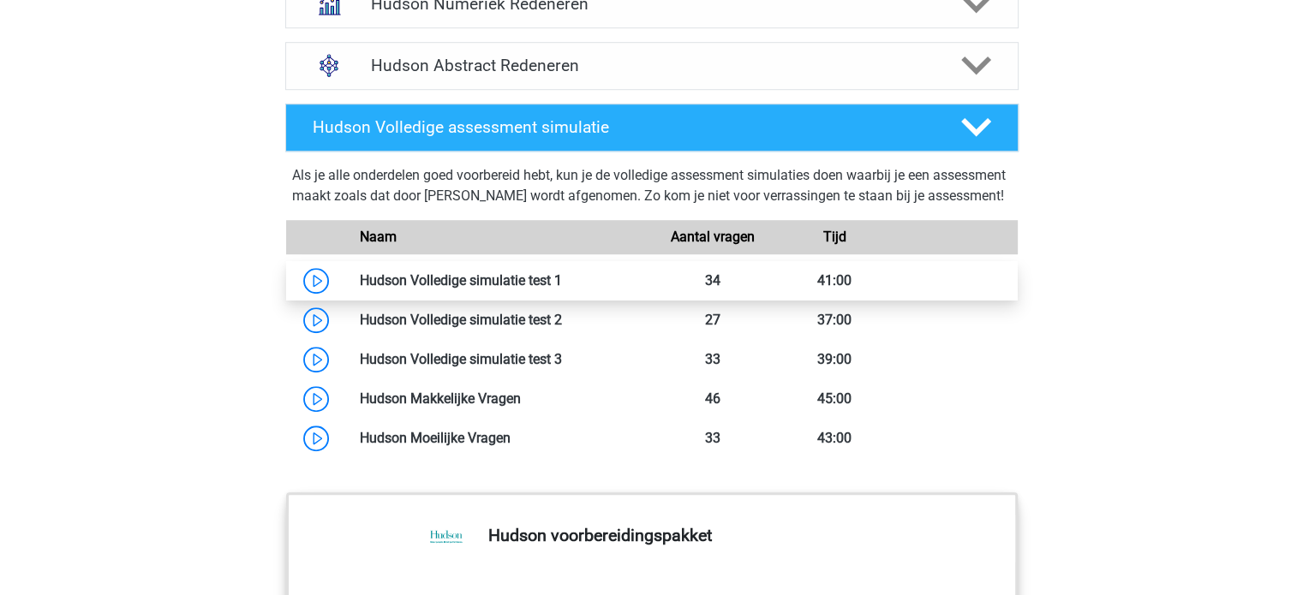
scroll to position [1265, 0]
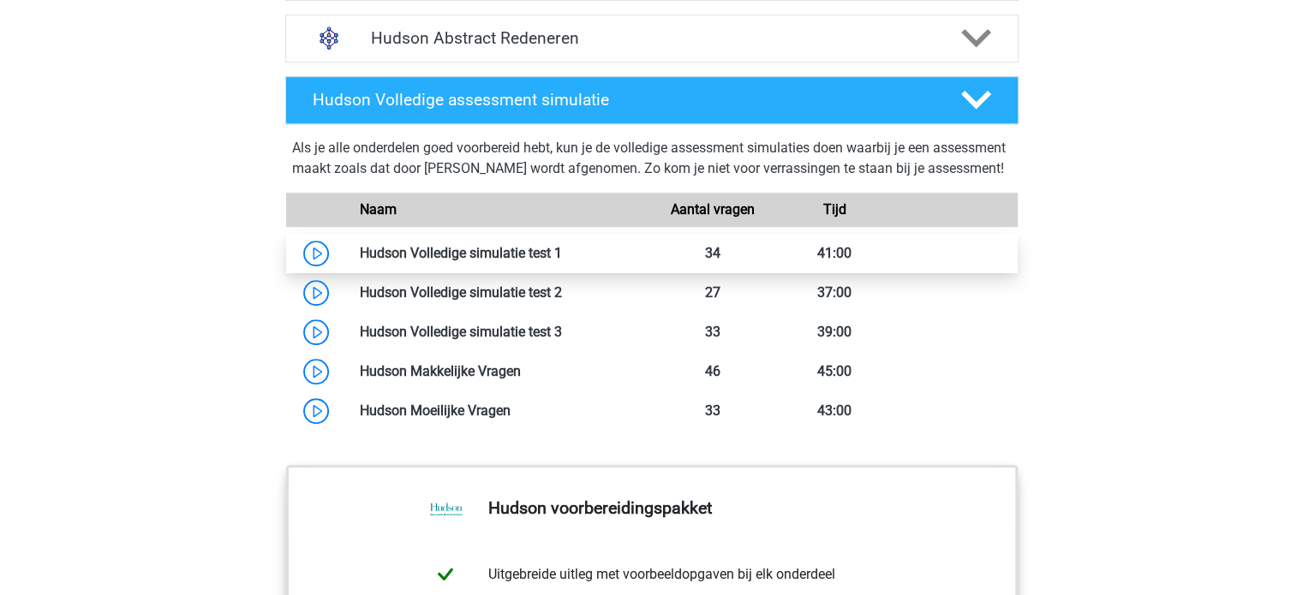
click at [562, 261] on link at bounding box center [562, 253] width 0 height 16
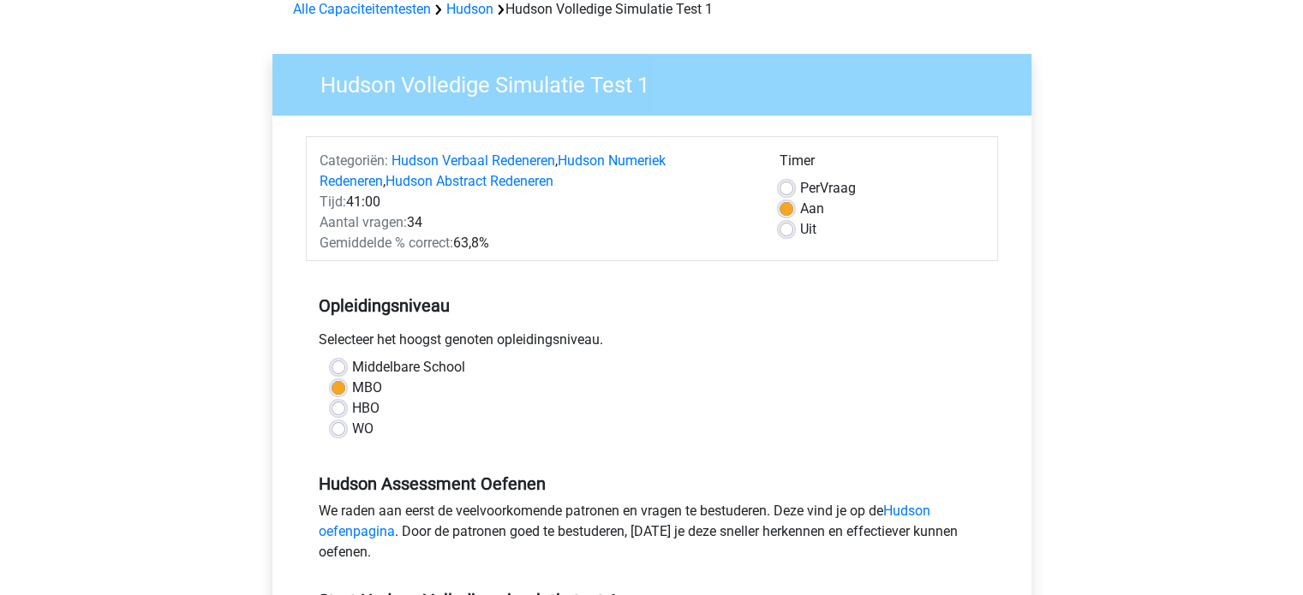
scroll to position [86, 0]
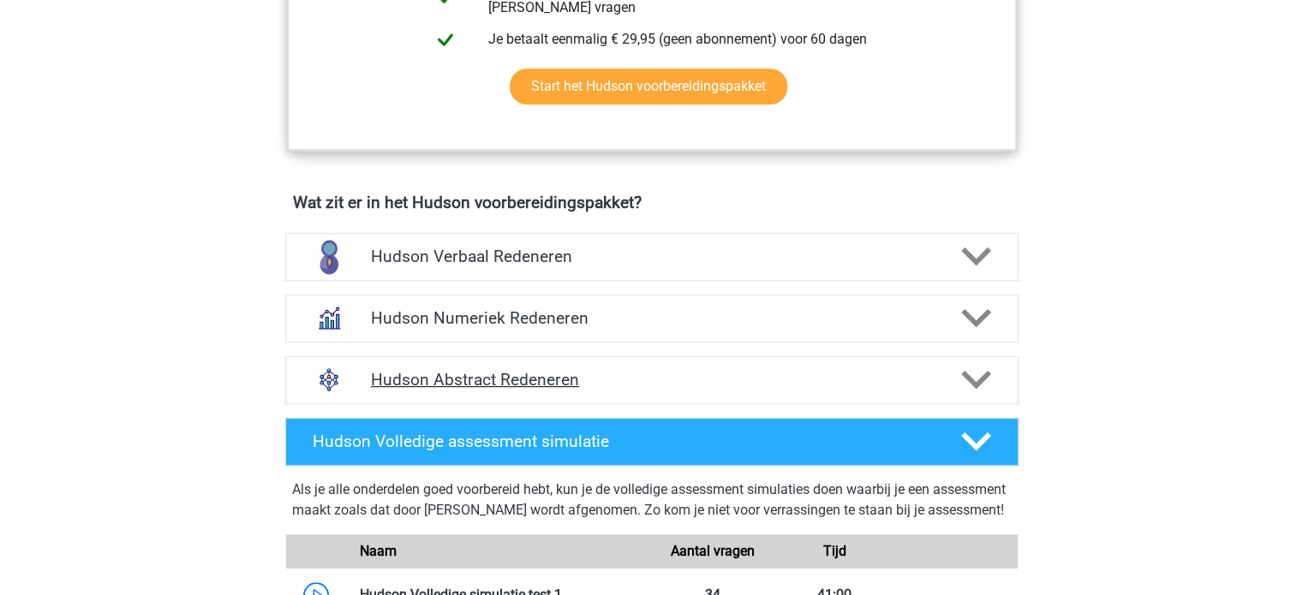
scroll to position [923, 0]
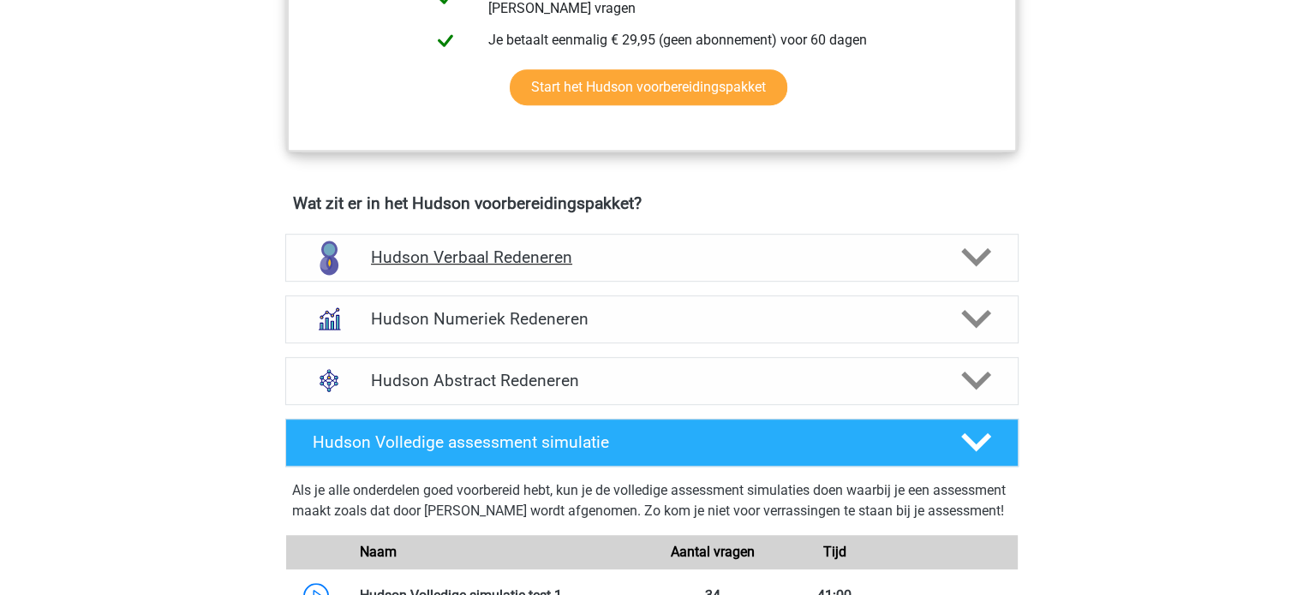
click at [545, 258] on h4 "Hudson Verbaal Redeneren" at bounding box center [651, 258] width 561 height 20
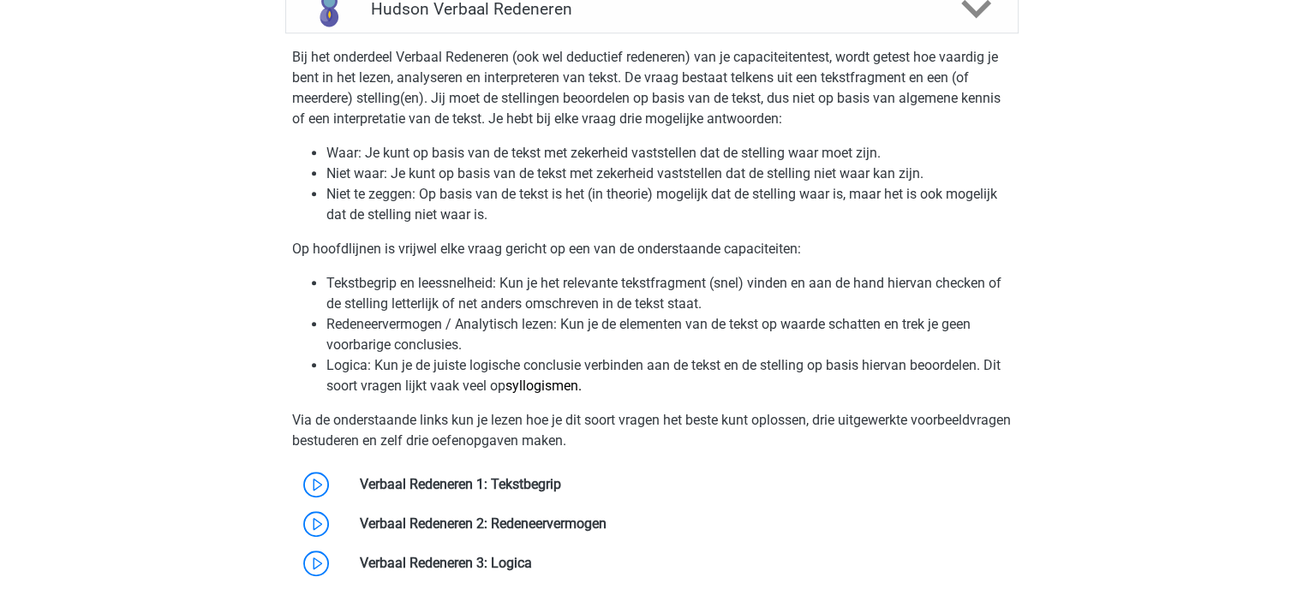
scroll to position [1351, 0]
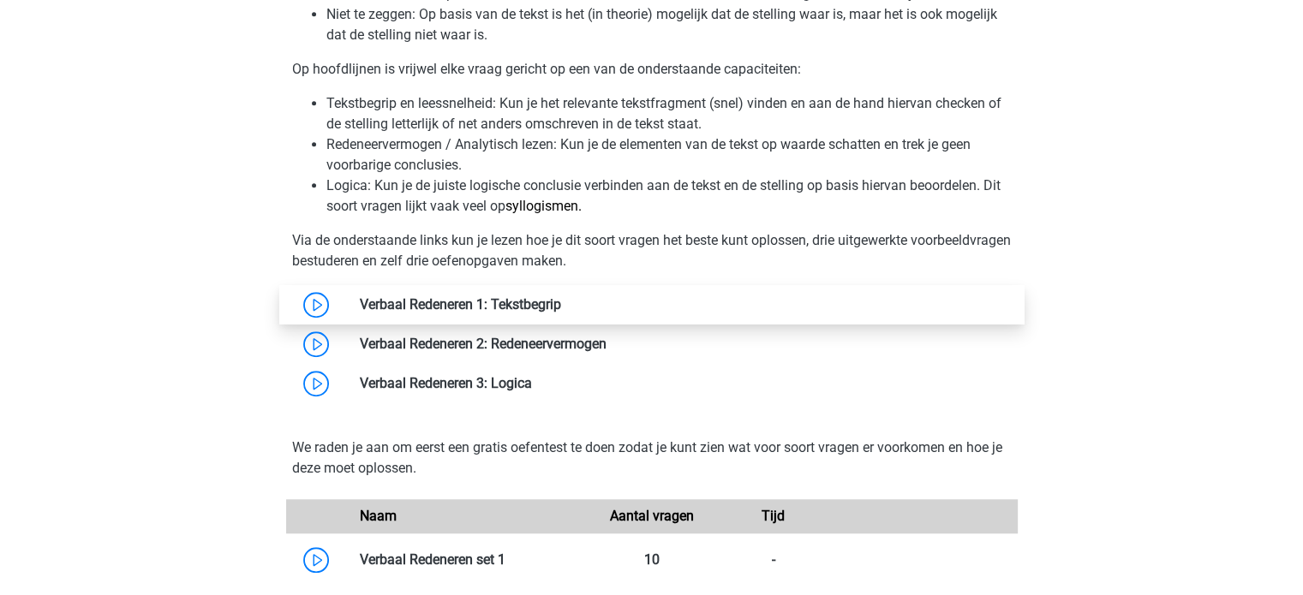
click at [561, 304] on link at bounding box center [561, 304] width 0 height 16
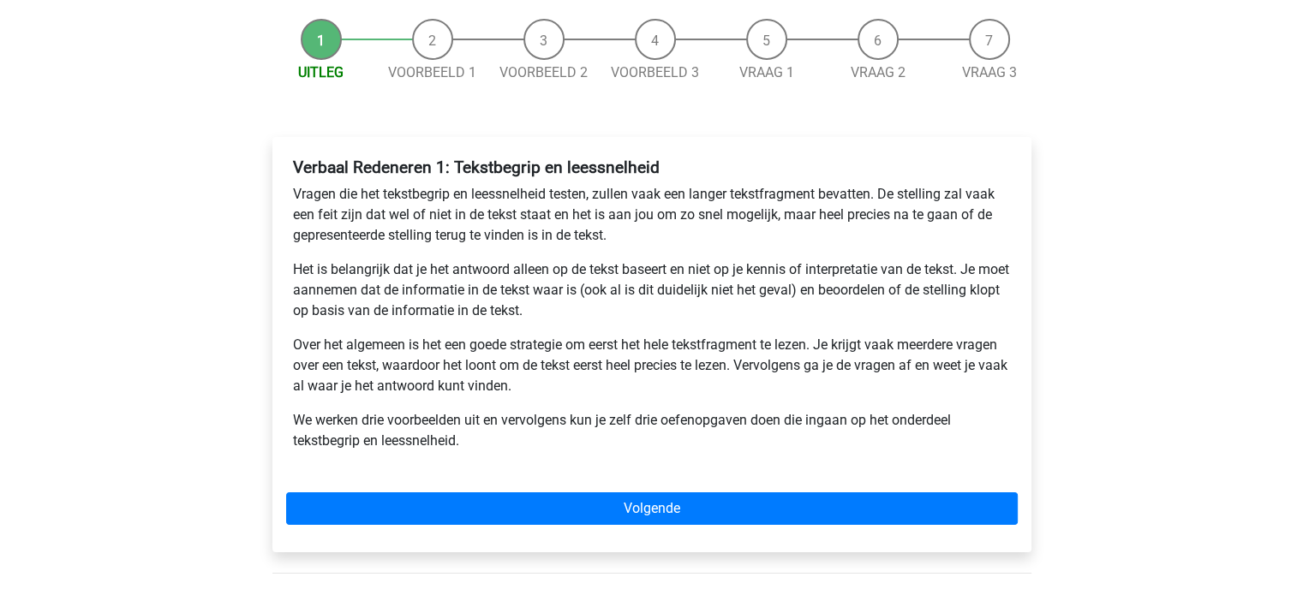
scroll to position [171, 0]
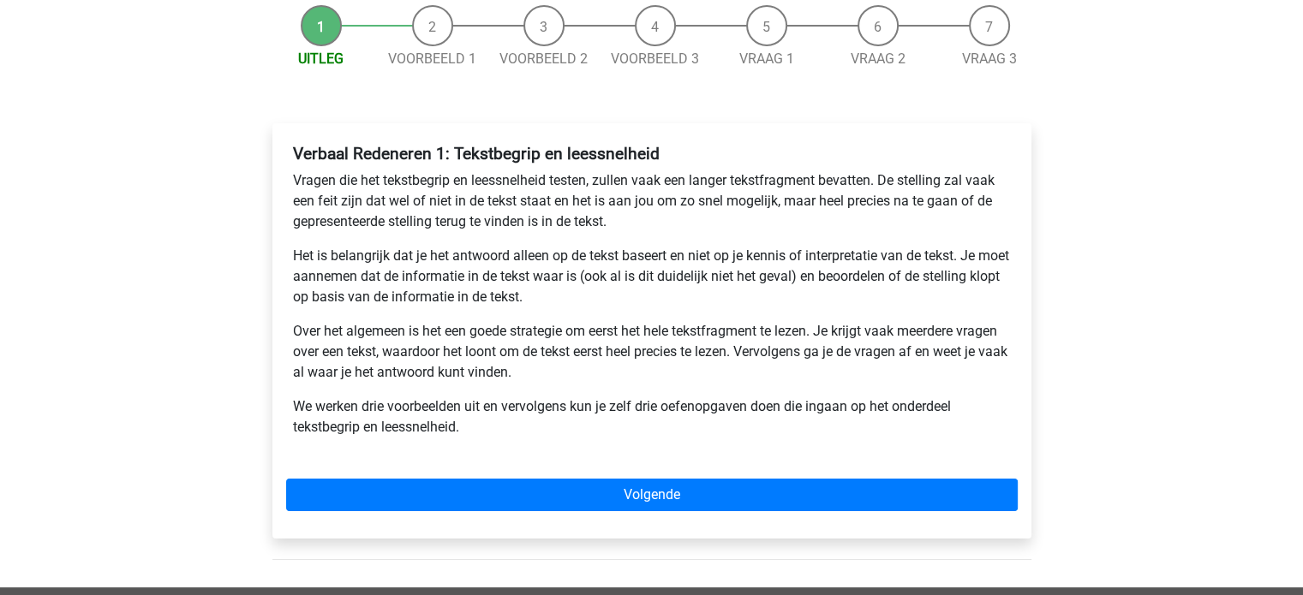
click at [497, 472] on div "Verbaal Redeneren 1: Tekstbegrip en leessnelheid Vragen die het tekstbegrip en …" at bounding box center [651, 330] width 759 height 415
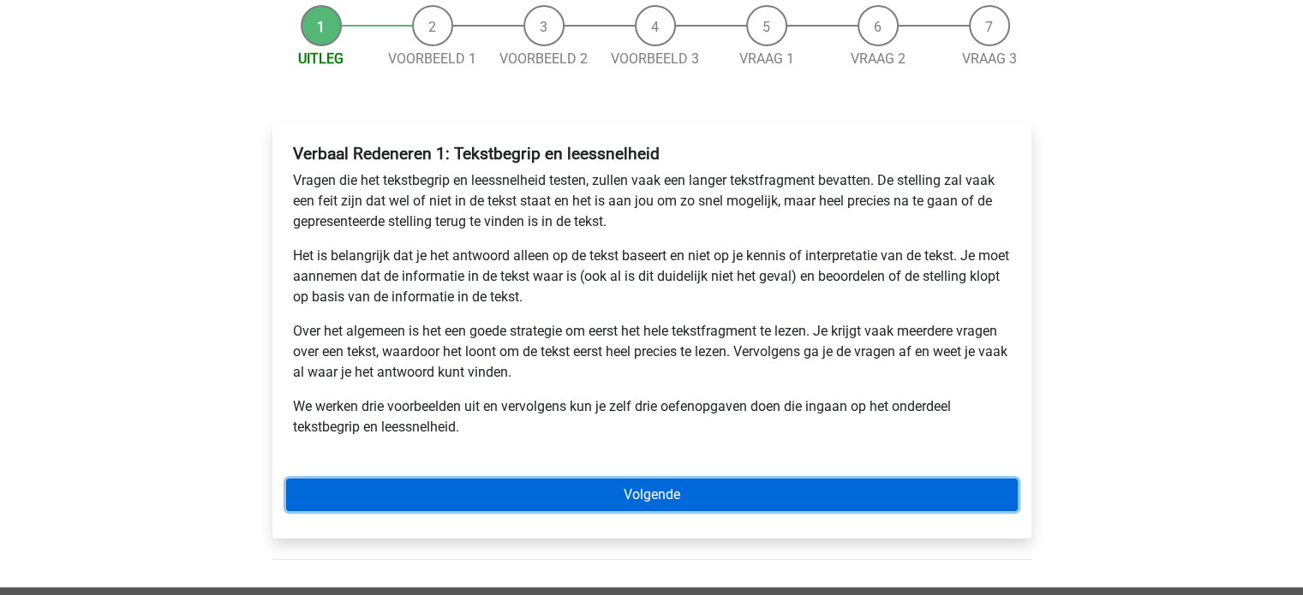
click at [504, 482] on link "Volgende" at bounding box center [652, 495] width 732 height 33
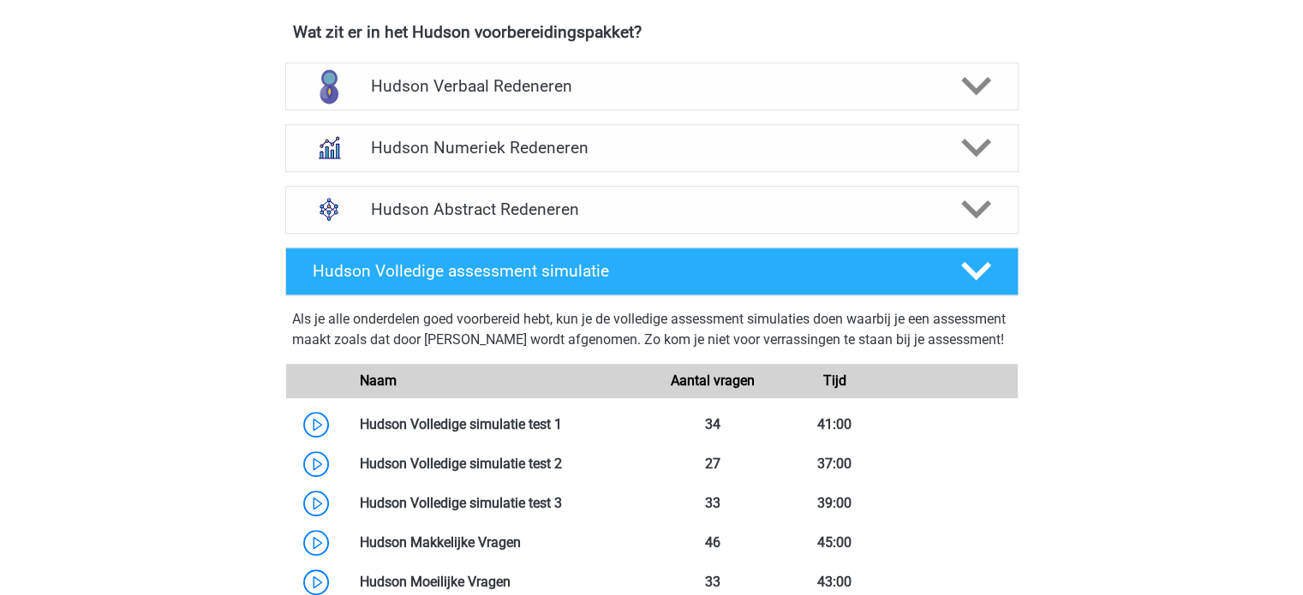
scroll to position [1008, 0]
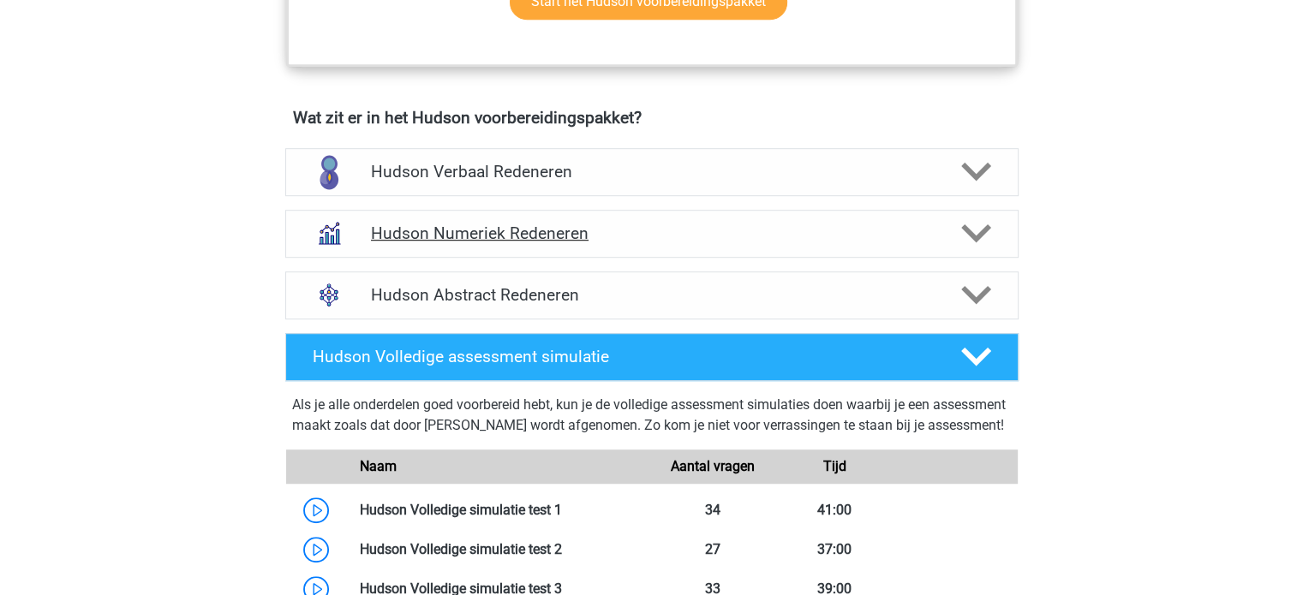
click at [514, 229] on h4 "Hudson Numeriek Redeneren" at bounding box center [651, 234] width 561 height 20
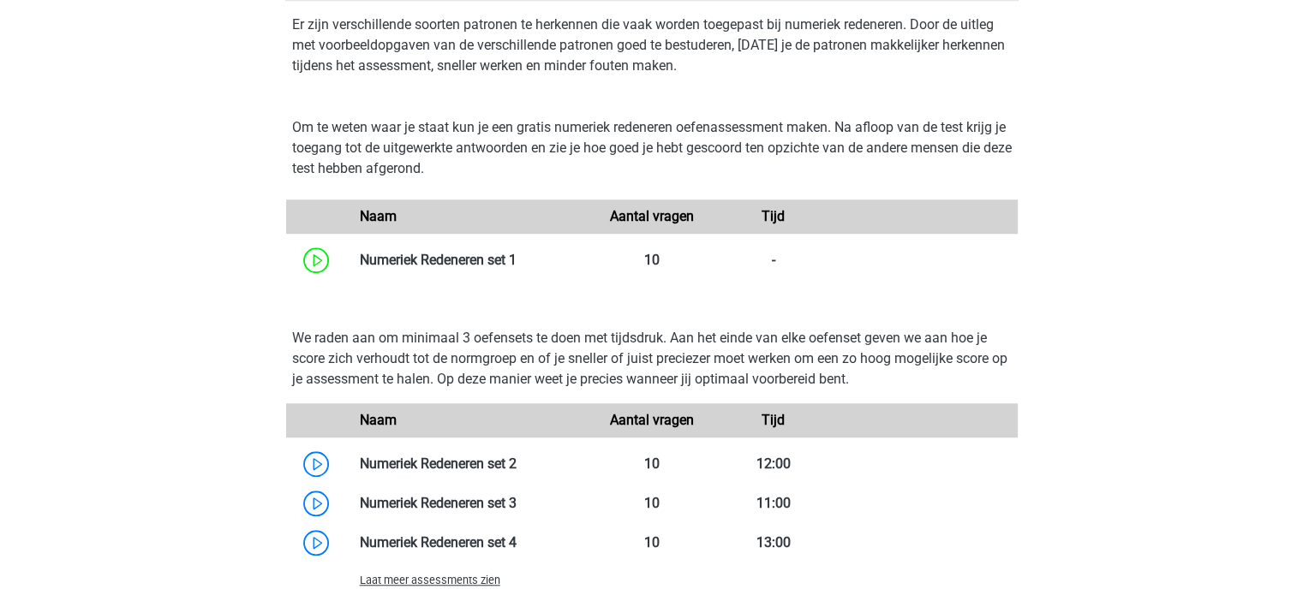
scroll to position [1351, 0]
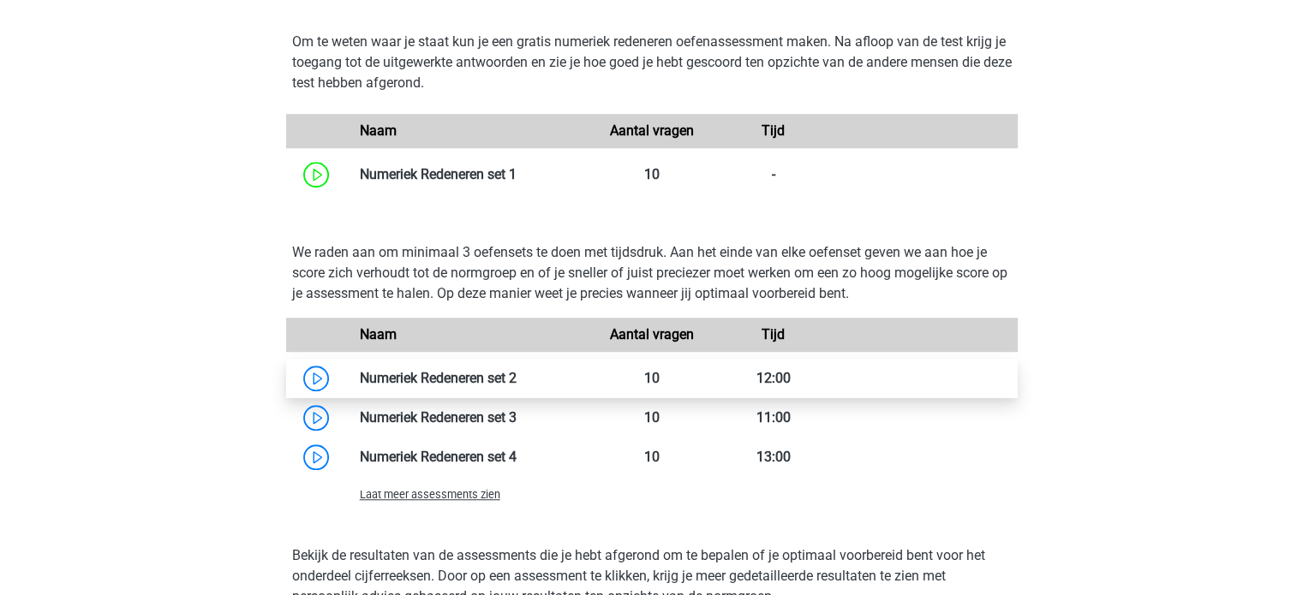
click at [517, 381] on link at bounding box center [517, 378] width 0 height 16
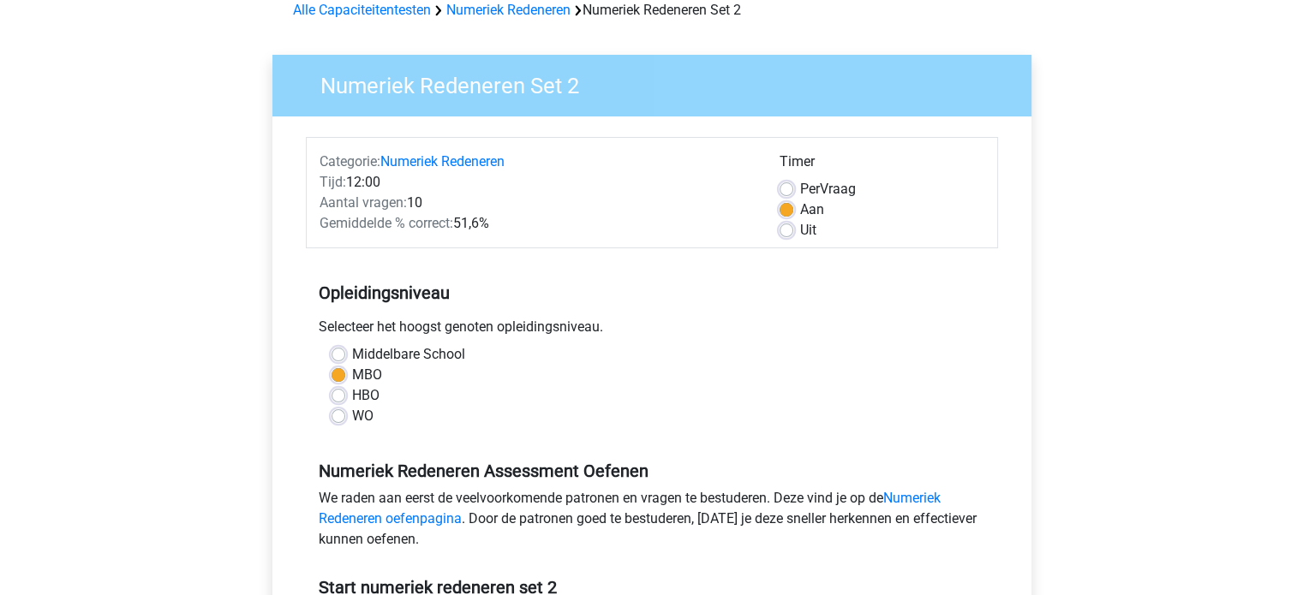
click at [352, 414] on label "WO" at bounding box center [362, 416] width 21 height 21
click at [339, 414] on input "WO" at bounding box center [339, 414] width 14 height 17
radio input "true"
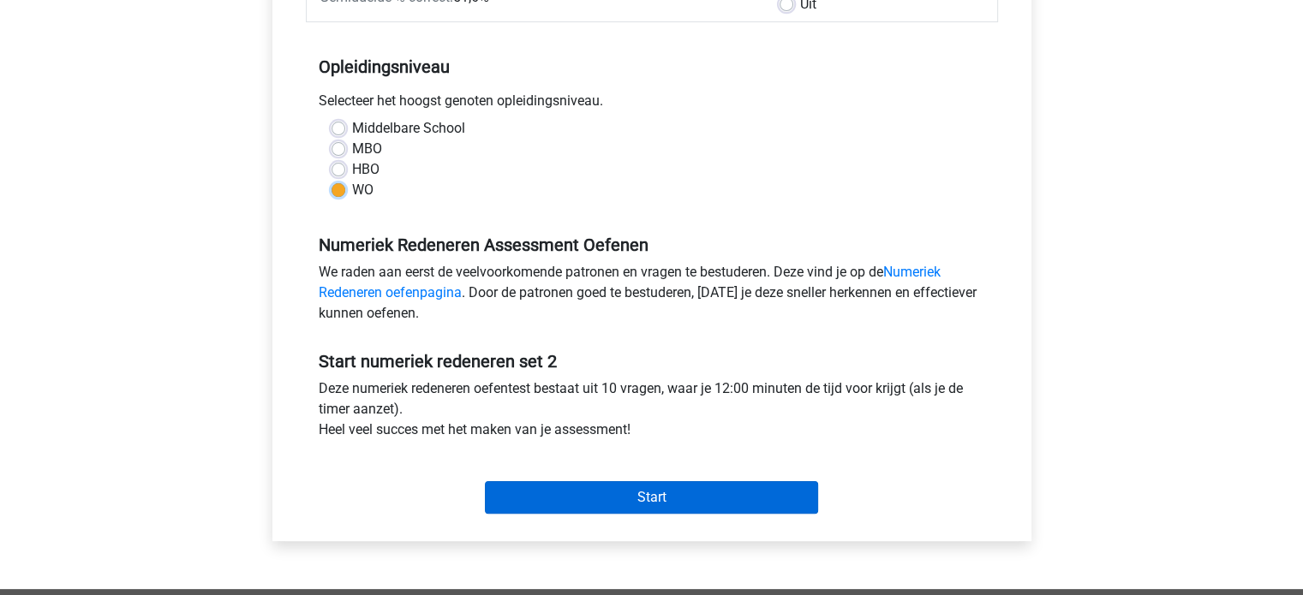
scroll to position [343, 0]
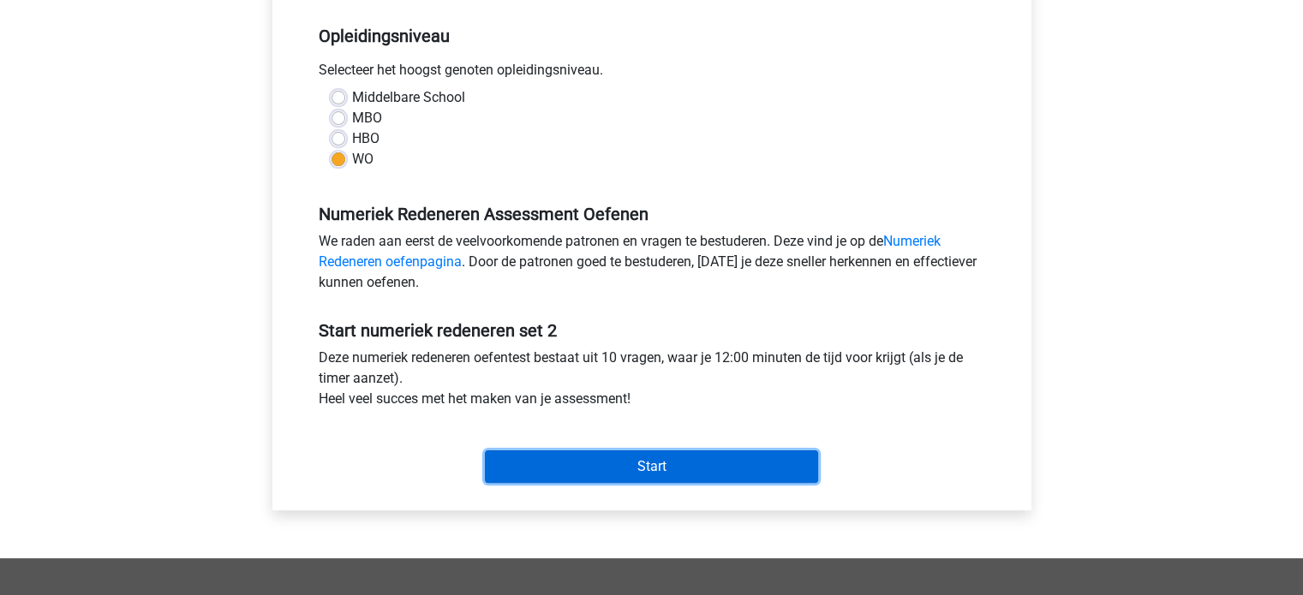
click at [617, 475] on input "Start" at bounding box center [651, 467] width 333 height 33
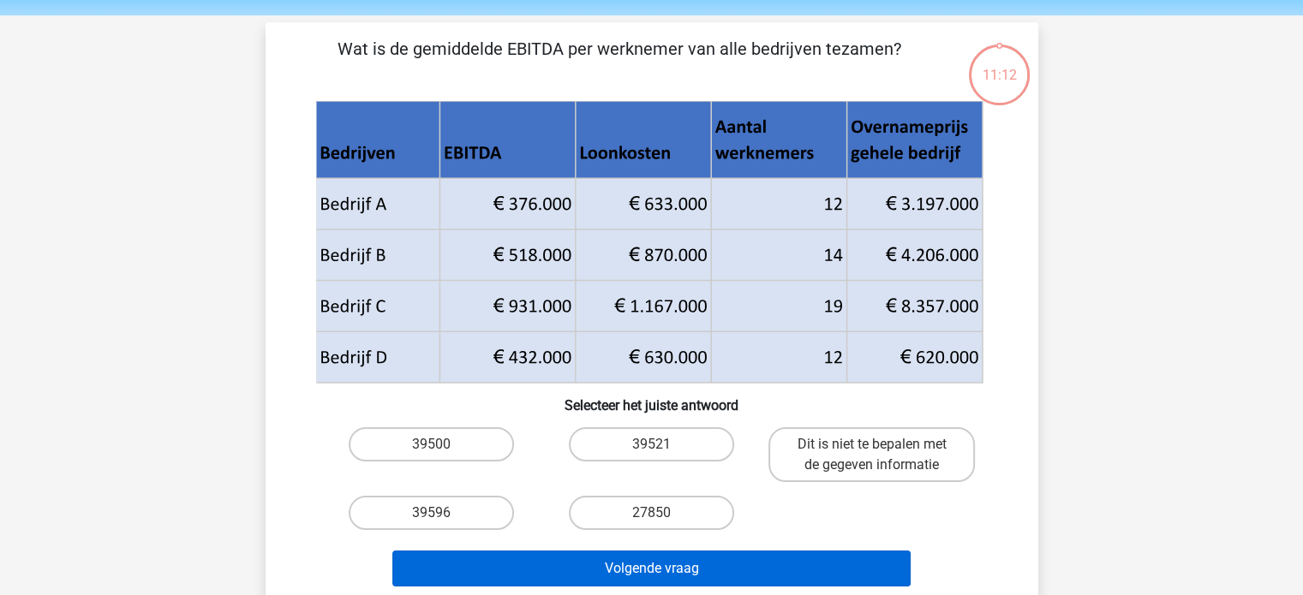
scroll to position [86, 0]
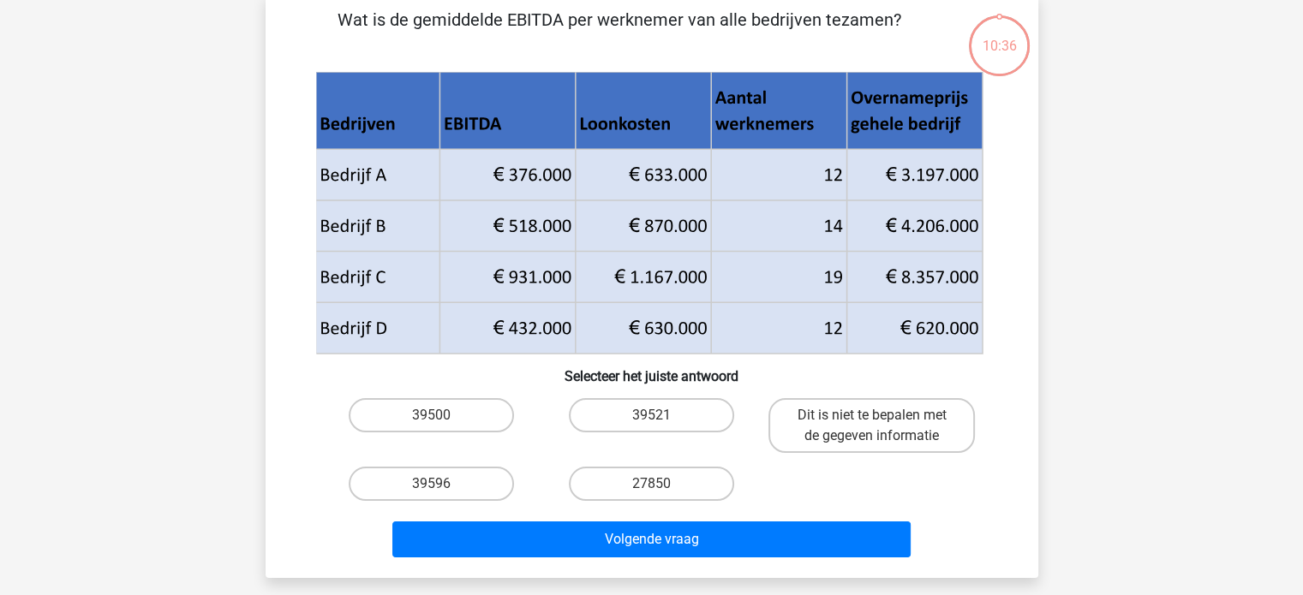
click at [437, 484] on input "39596" at bounding box center [436, 489] width 11 height 11
radio input "true"
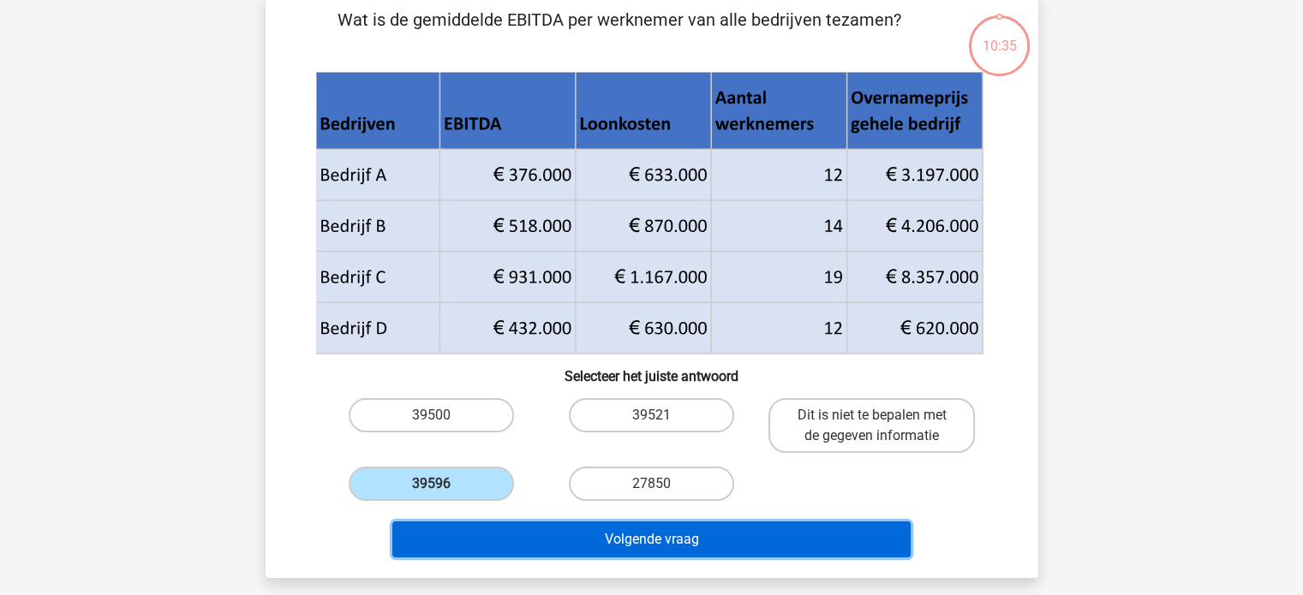
click at [664, 544] on button "Volgende vraag" at bounding box center [651, 540] width 518 height 36
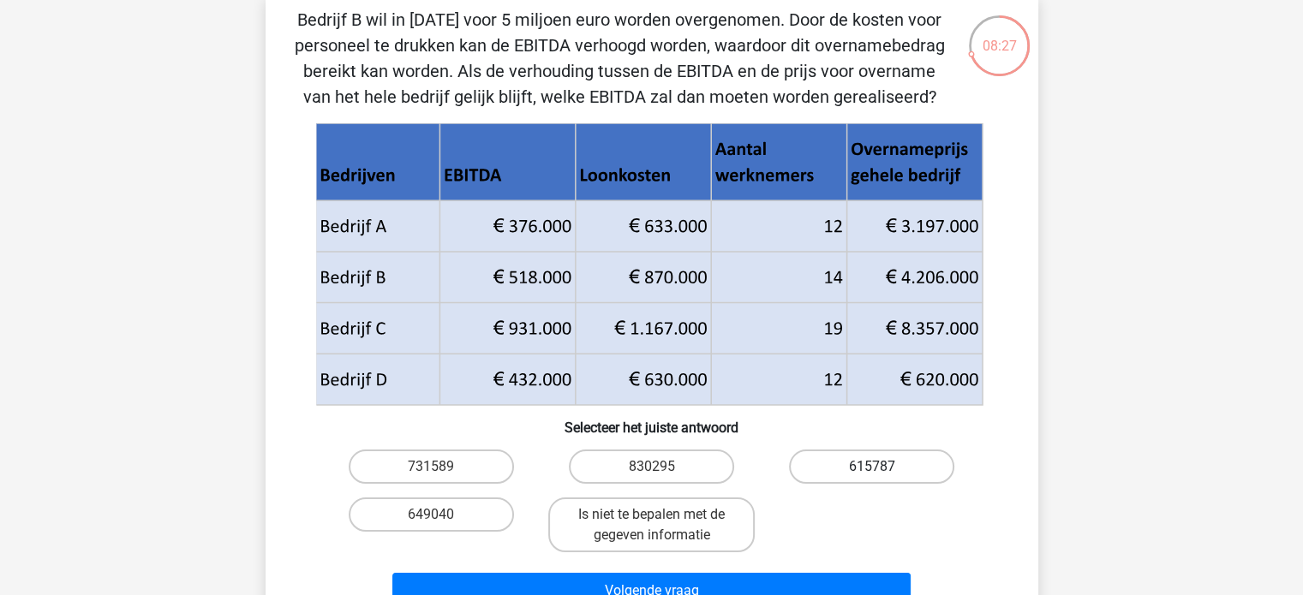
click at [899, 457] on label "615787" at bounding box center [871, 467] width 165 height 34
click at [883, 467] on input "615787" at bounding box center [877, 472] width 11 height 11
radio input "true"
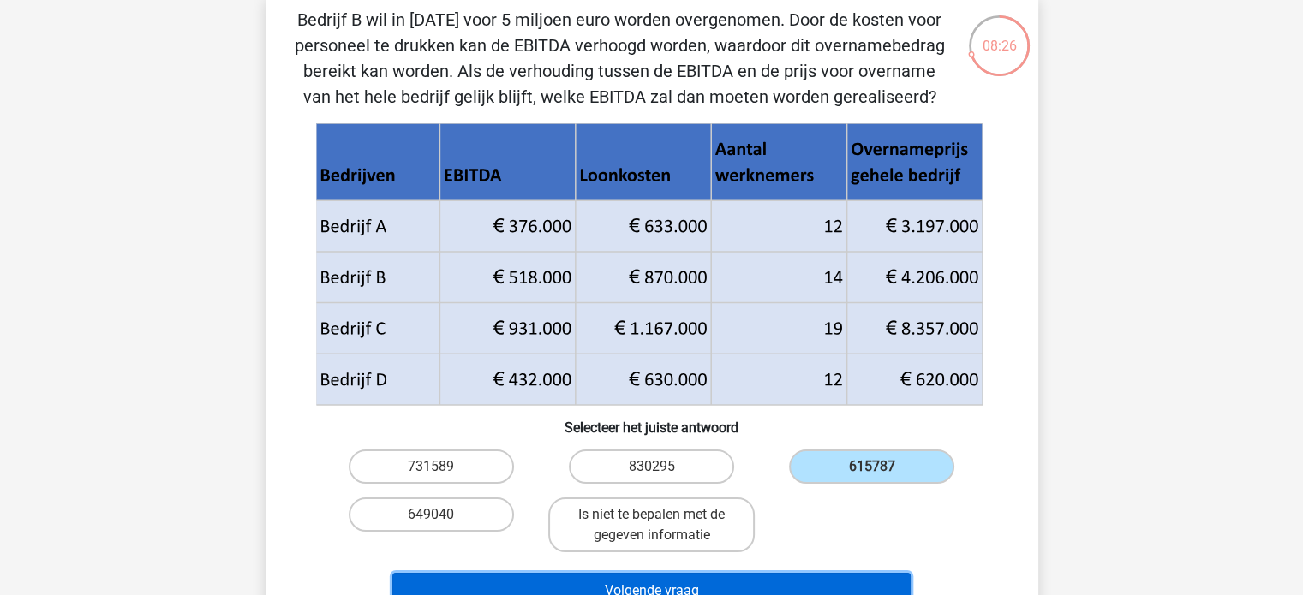
click at [782, 577] on button "Volgende vraag" at bounding box center [651, 591] width 518 height 36
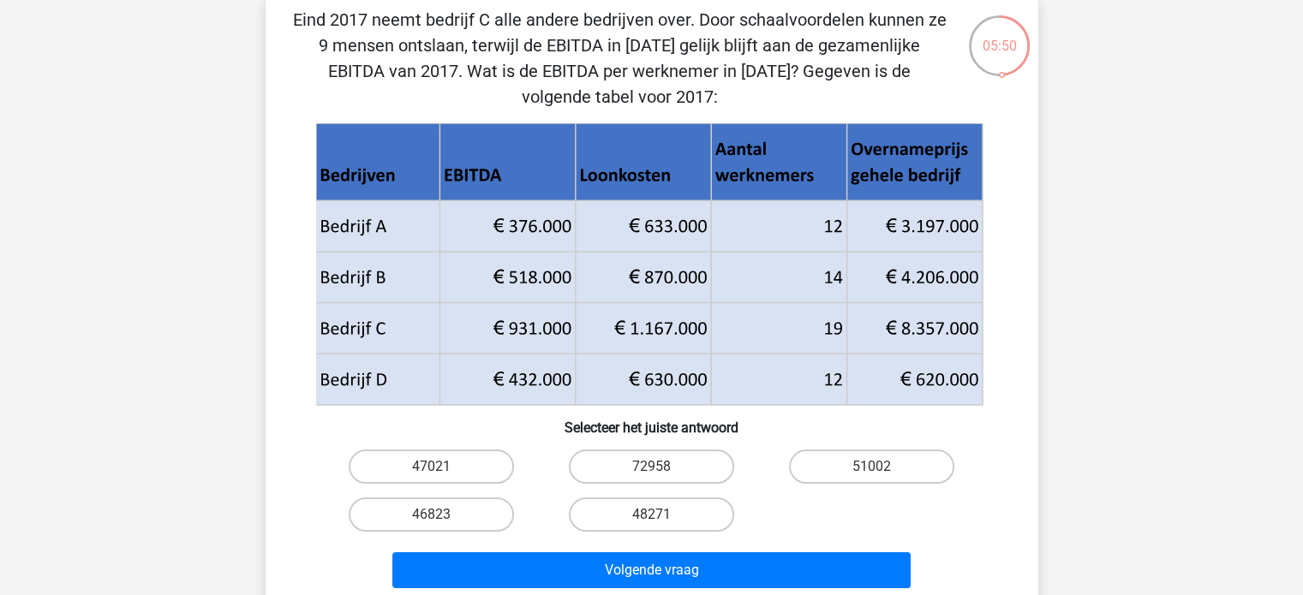
click at [788, 328] on icon at bounding box center [648, 354] width 666 height 102
click at [689, 461] on label "72958" at bounding box center [651, 467] width 165 height 34
click at [662, 467] on input "72958" at bounding box center [656, 472] width 11 height 11
radio input "true"
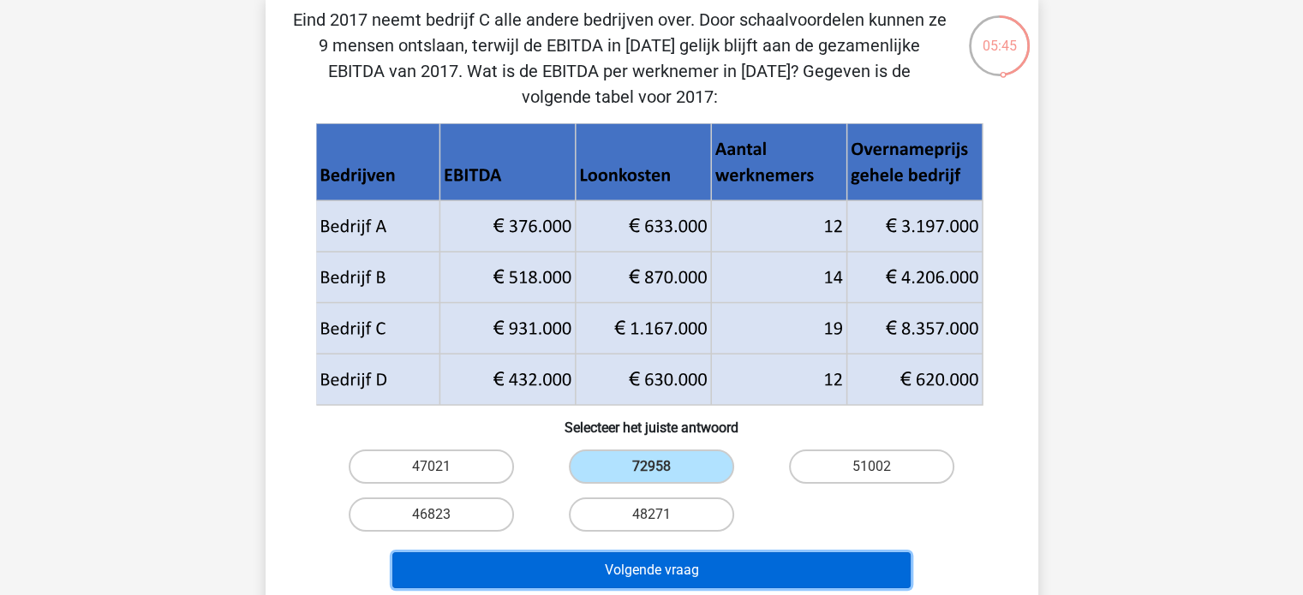
click at [716, 568] on button "Volgende vraag" at bounding box center [651, 571] width 518 height 36
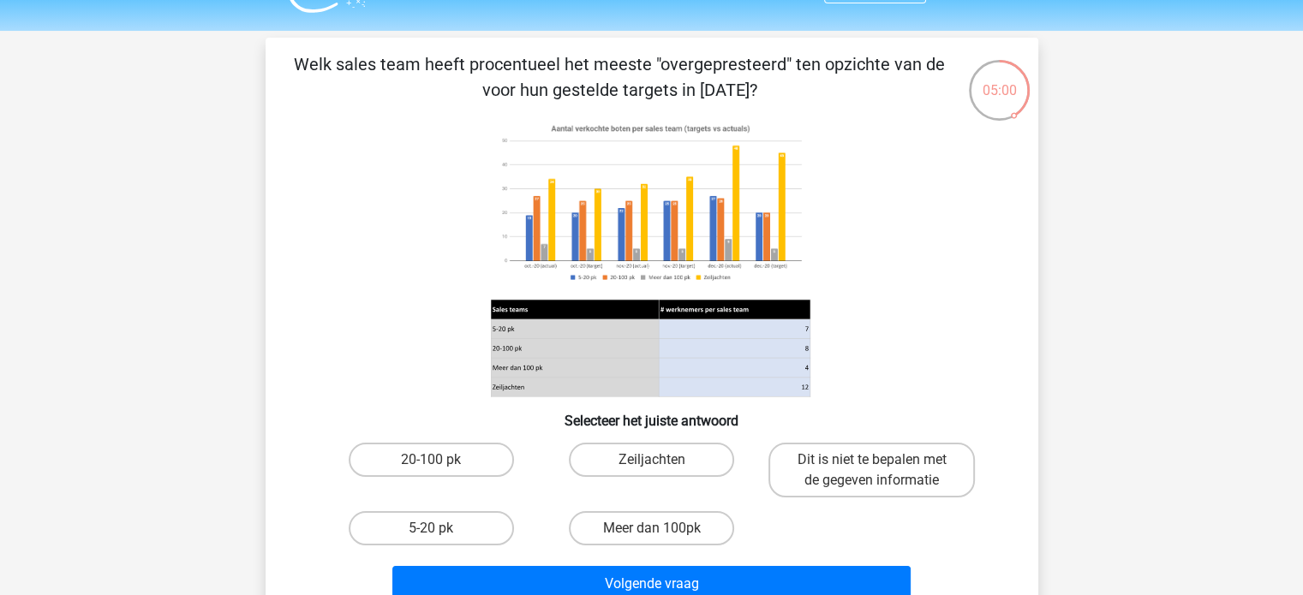
scroll to position [0, 0]
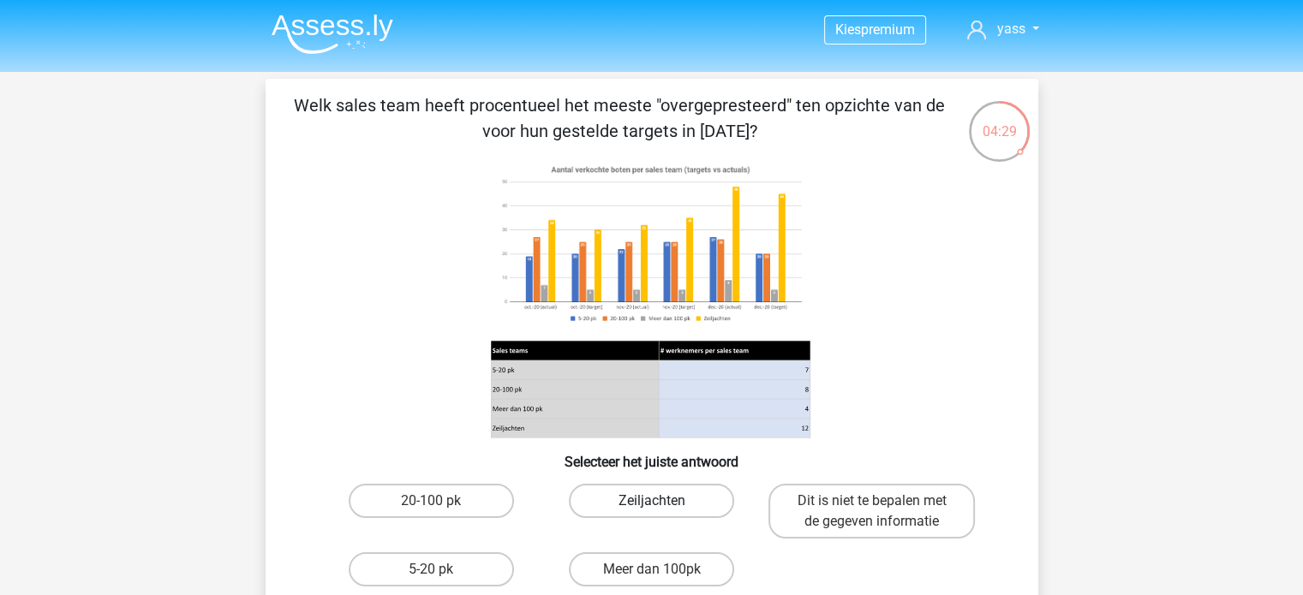
click at [665, 500] on label "Zeiljachten" at bounding box center [651, 501] width 165 height 34
click at [662, 501] on input "Zeiljachten" at bounding box center [656, 506] width 11 height 11
radio input "true"
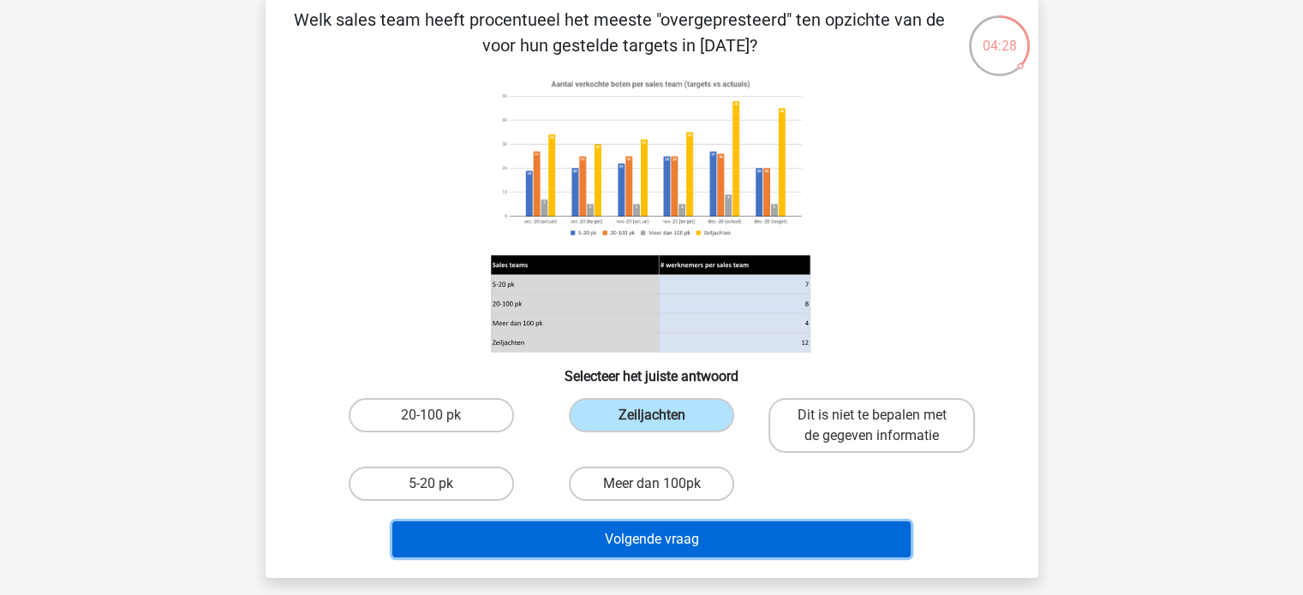
click at [795, 534] on button "Volgende vraag" at bounding box center [651, 540] width 518 height 36
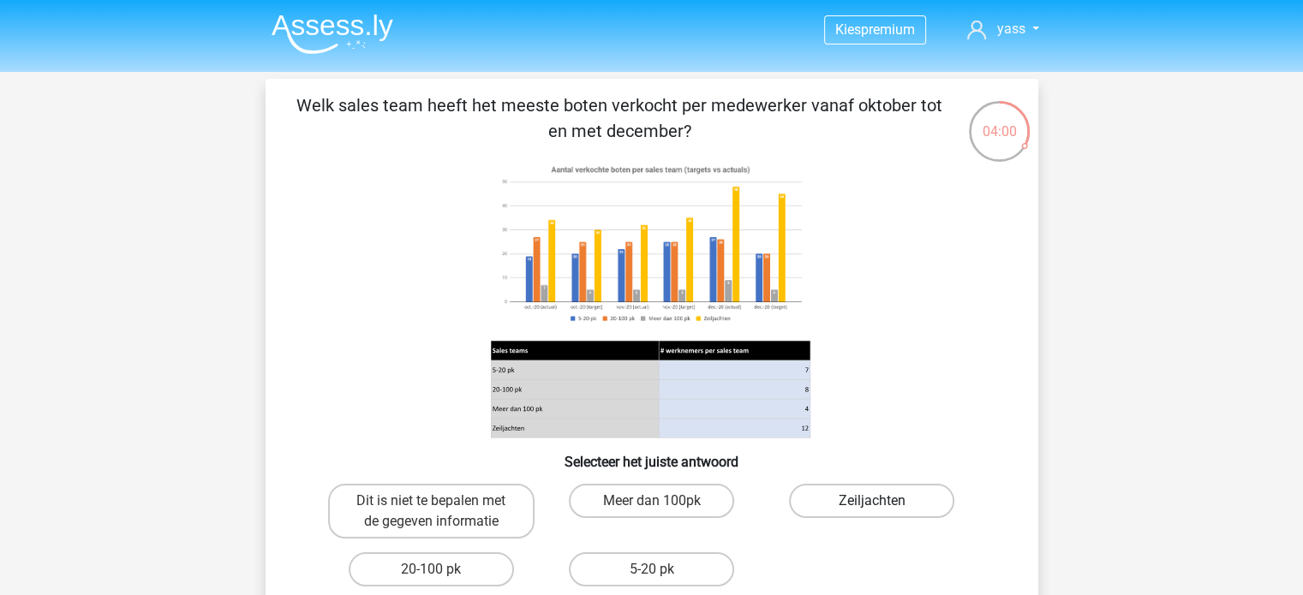
click at [834, 506] on label "Zeiljachten" at bounding box center [871, 501] width 165 height 34
click at [872, 506] on input "Zeiljachten" at bounding box center [877, 506] width 11 height 11
radio input "true"
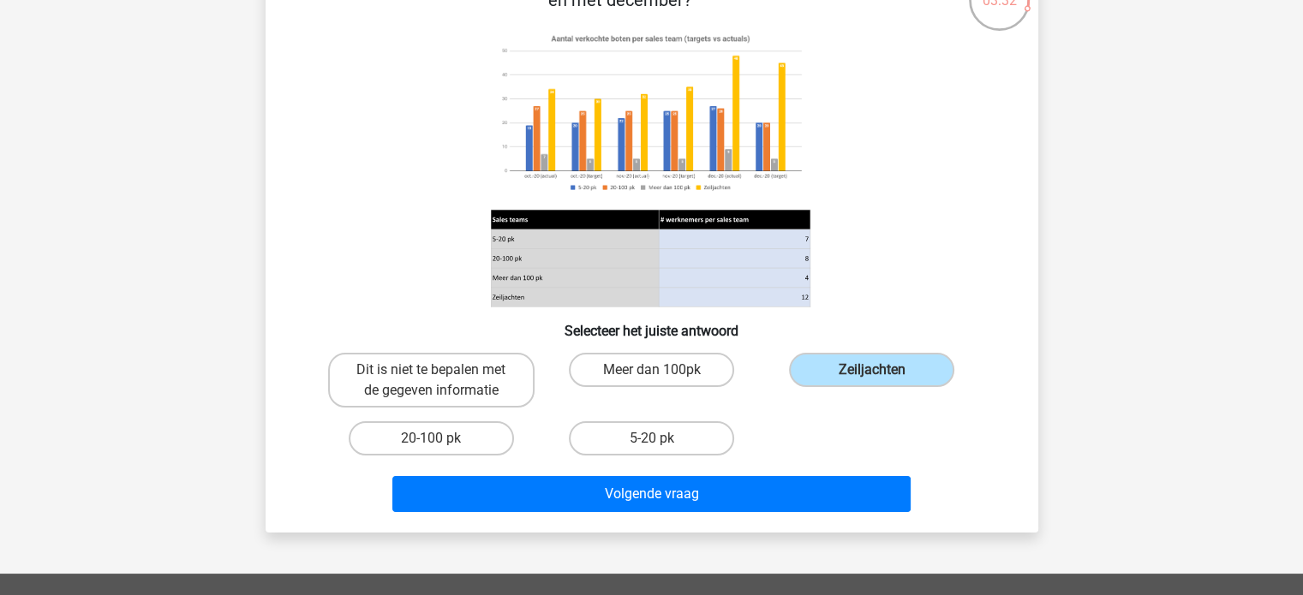
scroll to position [171, 0]
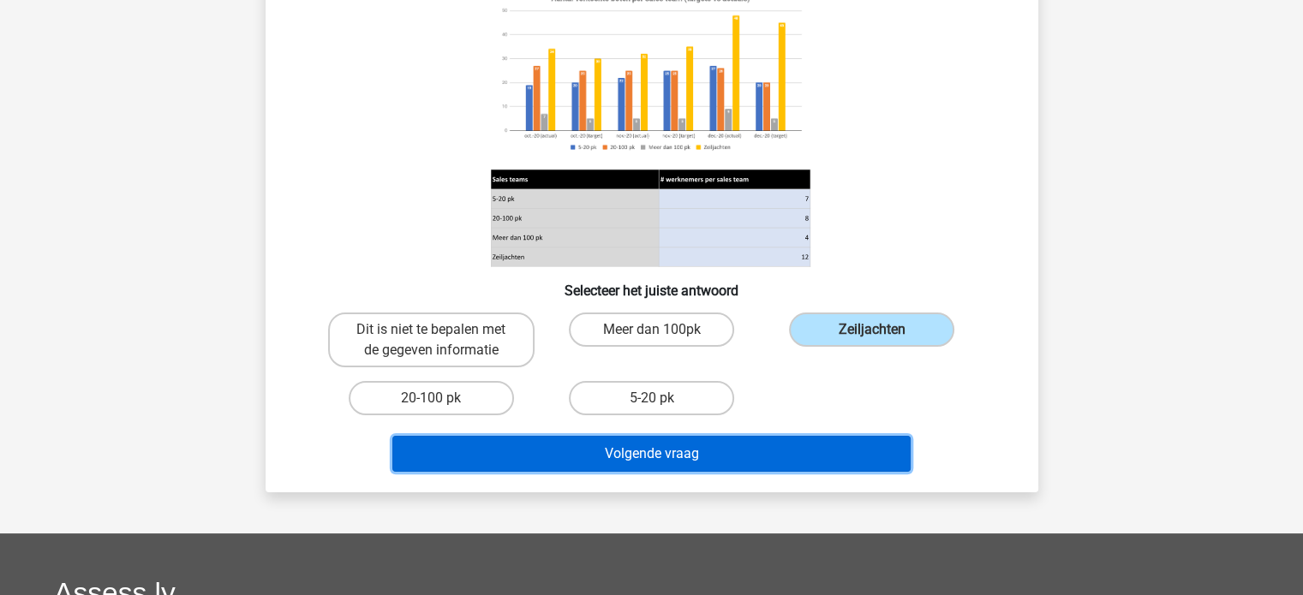
click at [730, 448] on button "Volgende vraag" at bounding box center [651, 454] width 518 height 36
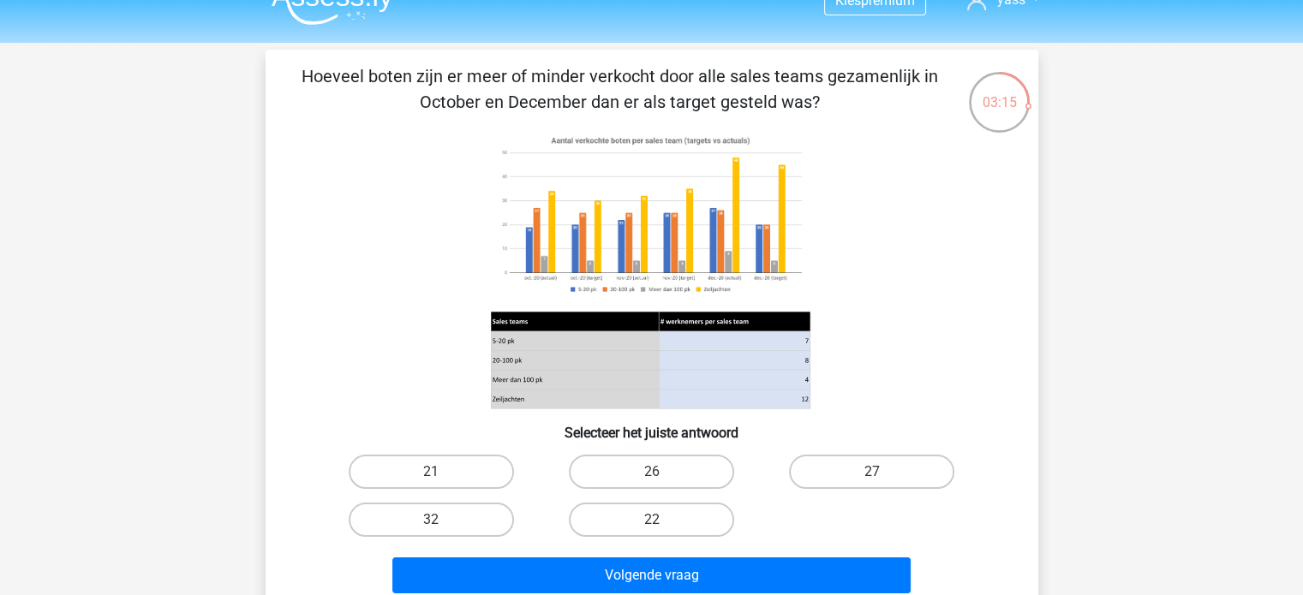
scroll to position [0, 0]
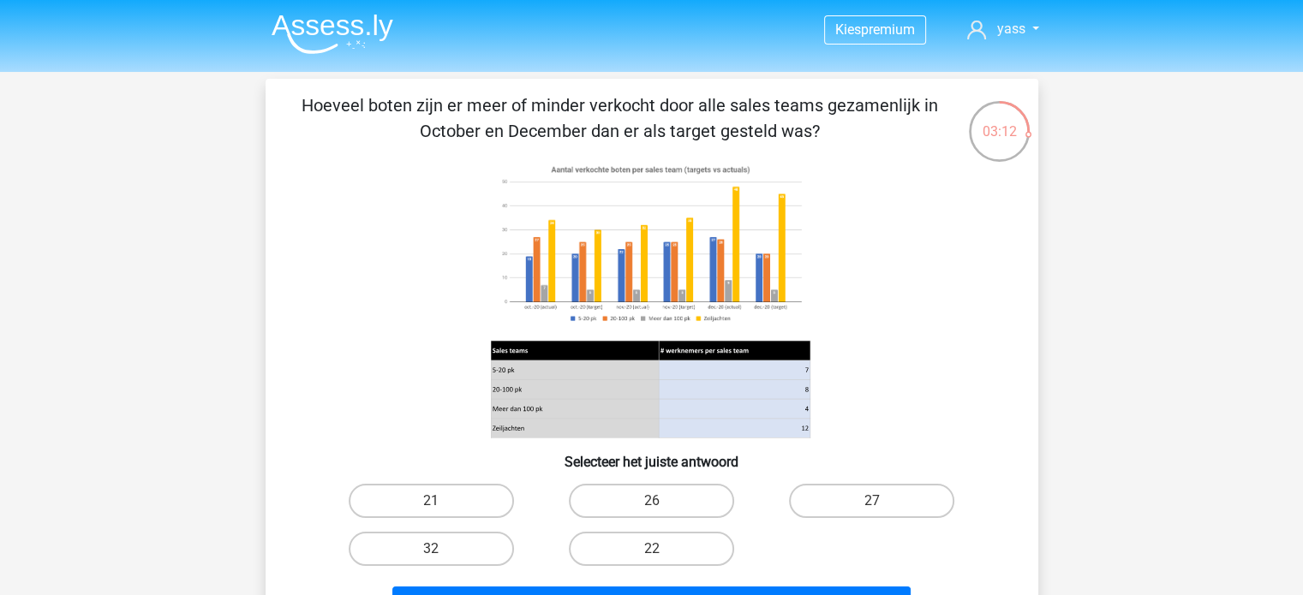
drag, startPoint x: 424, startPoint y: 129, endPoint x: 819, endPoint y: 123, distance: 395.0
click at [819, 123] on p "Hoeveel boten zijn er meer of minder verkocht door alle sales teams gezamenlijk…" at bounding box center [620, 118] width 654 height 51
click at [828, 132] on p "Hoeveel boten zijn er meer of minder verkocht door alle sales teams gezamenlijk…" at bounding box center [620, 118] width 654 height 51
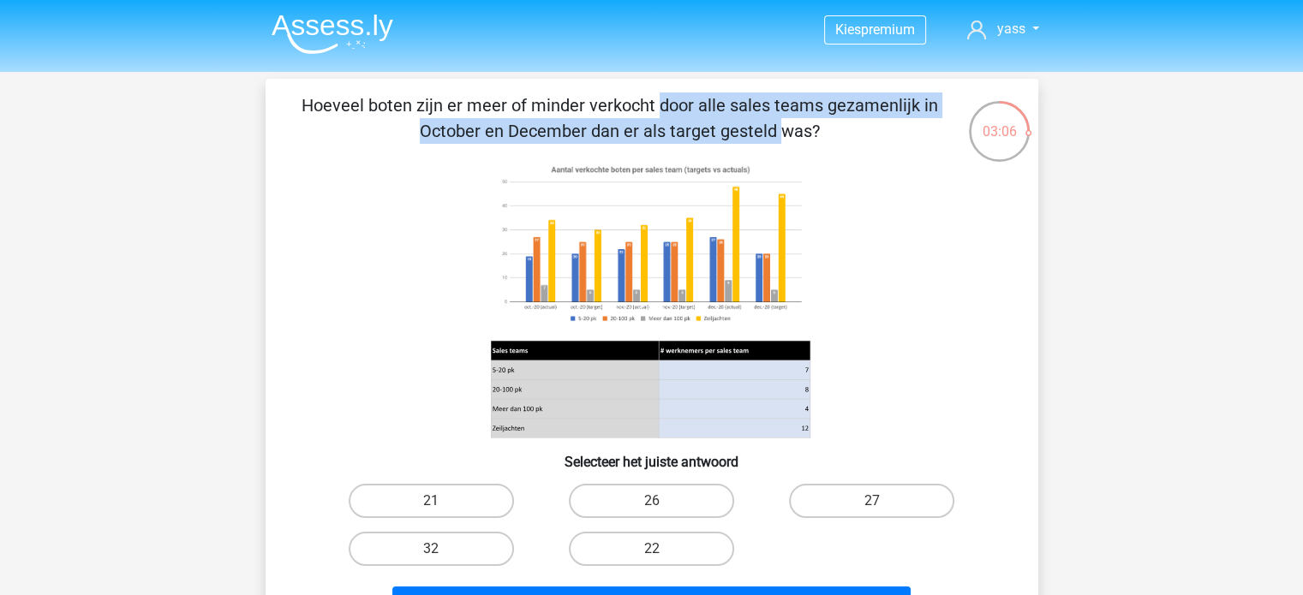
drag, startPoint x: 308, startPoint y: 102, endPoint x: 336, endPoint y: 120, distance: 33.5
click at [336, 120] on p "Hoeveel boten zijn er meer of minder verkocht door alle sales teams gezamenlijk…" at bounding box center [620, 118] width 654 height 51
click at [363, 140] on p "Hoeveel boten zijn er meer of minder verkocht door alle sales teams gezamenlijk…" at bounding box center [620, 118] width 654 height 51
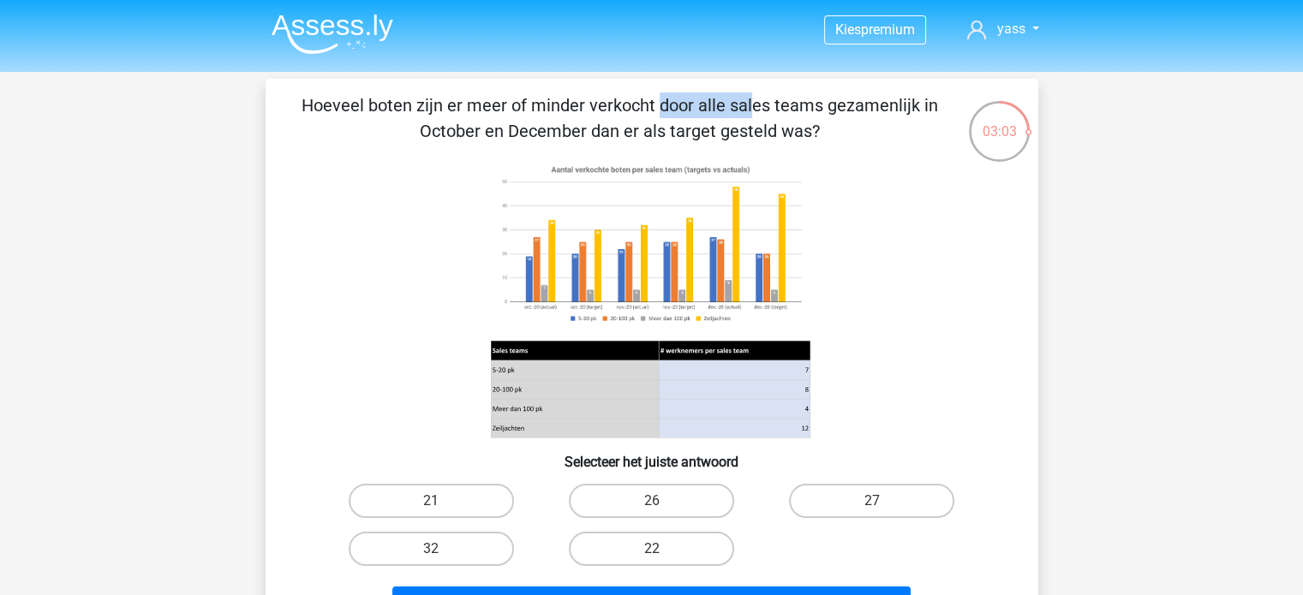
drag, startPoint x: 308, startPoint y: 107, endPoint x: 415, endPoint y: 99, distance: 106.6
click at [415, 99] on p "Hoeveel boten zijn er meer of minder verkocht door alle sales teams gezamenlijk…" at bounding box center [620, 118] width 654 height 51
click at [429, 111] on p "Hoeveel boten zijn er meer of minder verkocht door alle sales teams gezamenlijk…" at bounding box center [620, 118] width 654 height 51
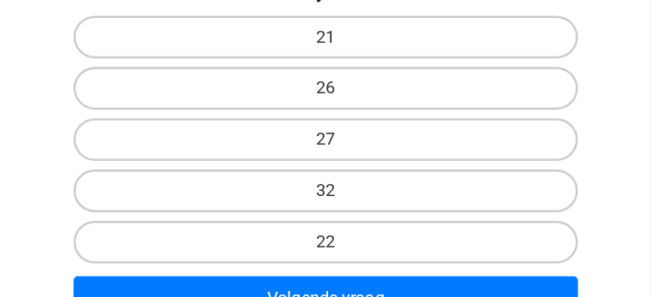
scroll to position [463, 0]
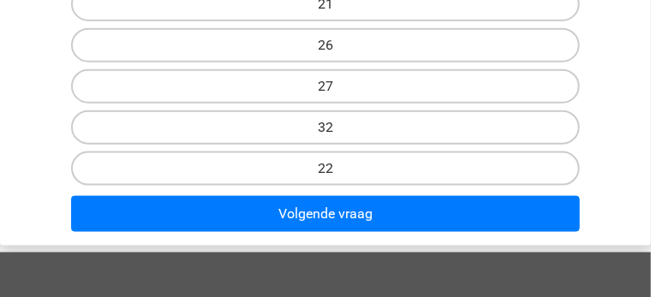
click at [334, 169] on input "22" at bounding box center [331, 174] width 11 height 11
radio input "true"
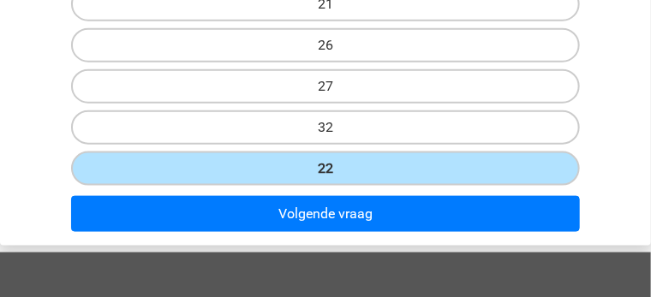
drag, startPoint x: 334, startPoint y: 117, endPoint x: 231, endPoint y: 87, distance: 107.3
click at [239, 91] on div "21 26 27 32 22" at bounding box center [325, 87] width 649 height 206
click at [206, 21] on label "21" at bounding box center [325, 4] width 509 height 34
click at [326, 15] on input "21" at bounding box center [331, 9] width 11 height 11
radio input "true"
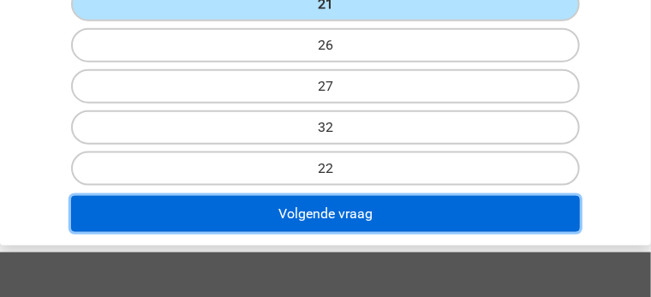
click at [340, 196] on button "Volgende vraag" at bounding box center [325, 214] width 509 height 36
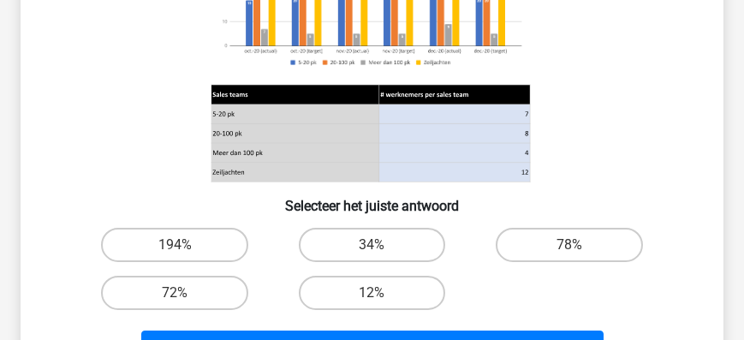
scroll to position [350, 0]
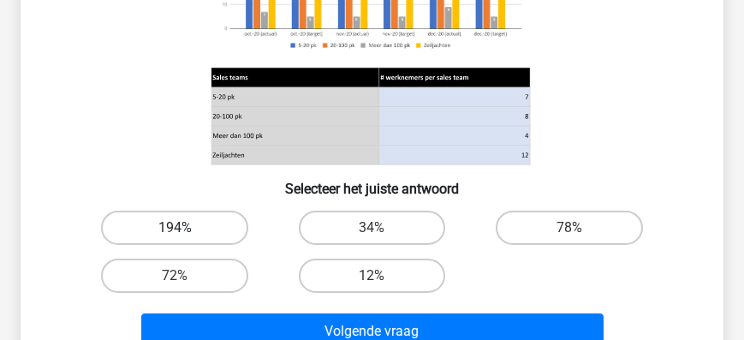
click at [190, 224] on label "194%" at bounding box center [174, 228] width 146 height 34
click at [186, 228] on input "194%" at bounding box center [180, 233] width 11 height 11
radio input "true"
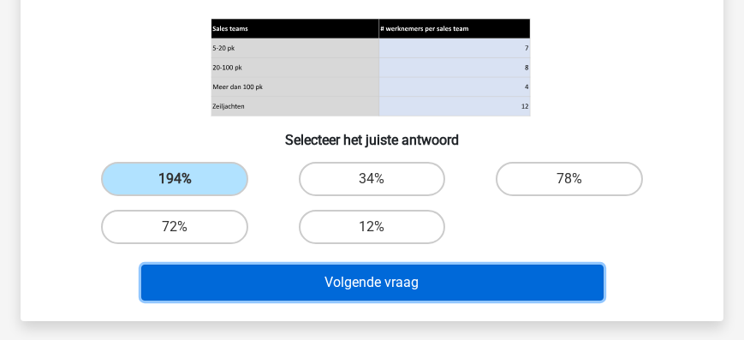
click at [389, 285] on button "Volgende vraag" at bounding box center [372, 283] width 463 height 36
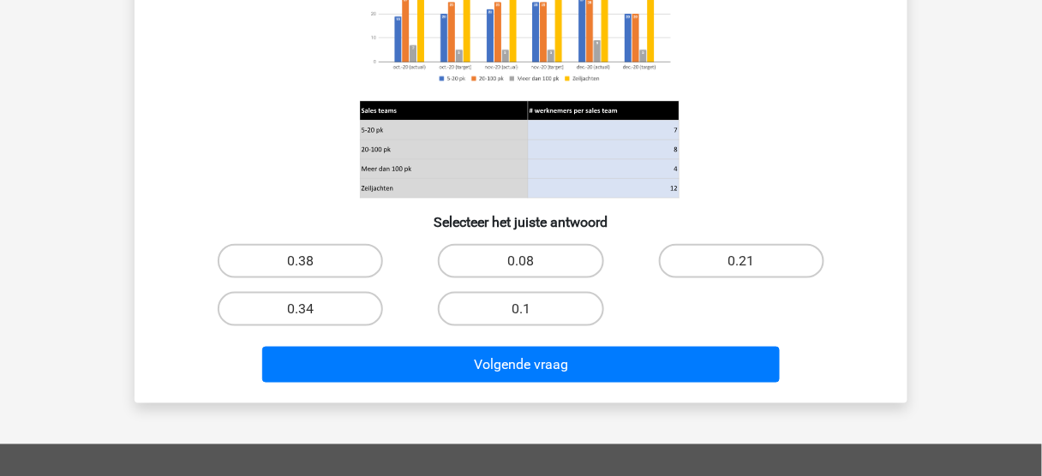
scroll to position [353, 0]
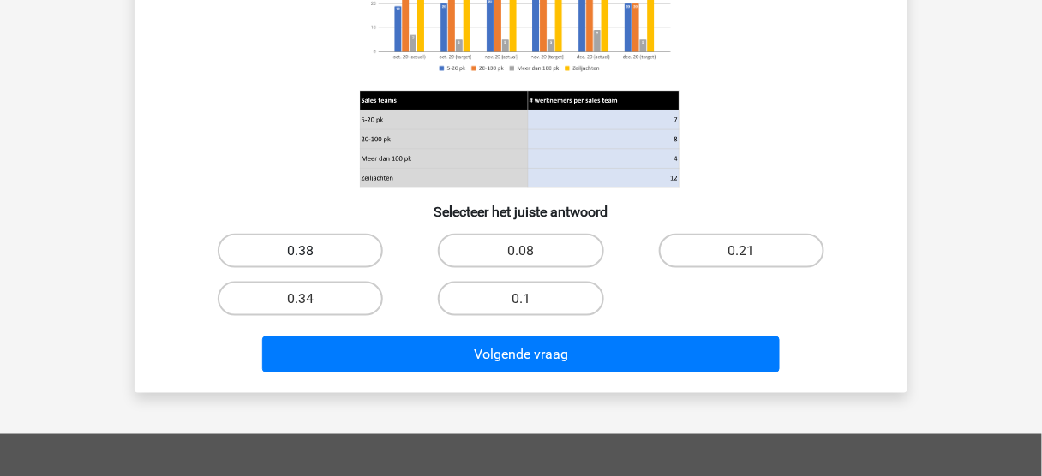
click at [338, 249] on label "0.38" at bounding box center [300, 251] width 165 height 34
click at [312, 251] on input "0.38" at bounding box center [306, 256] width 11 height 11
radio input "true"
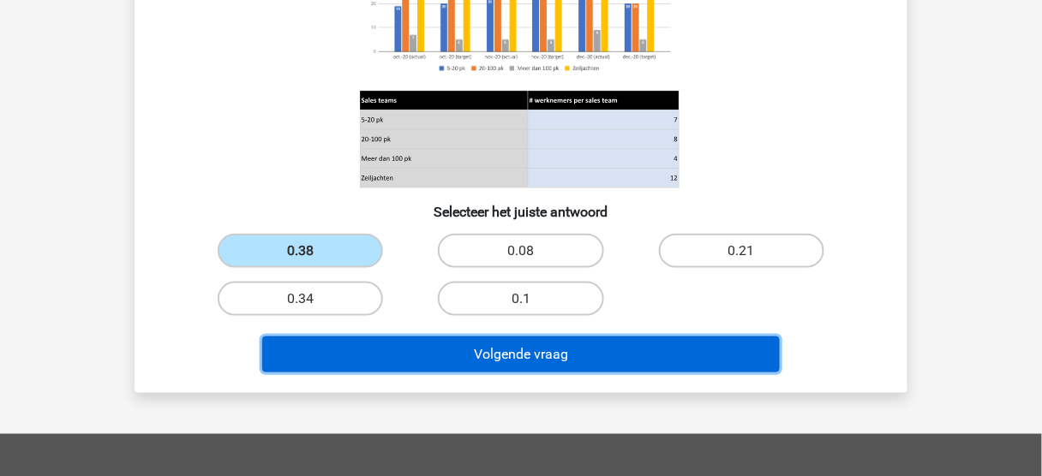
click at [578, 350] on button "Volgende vraag" at bounding box center [521, 355] width 518 height 36
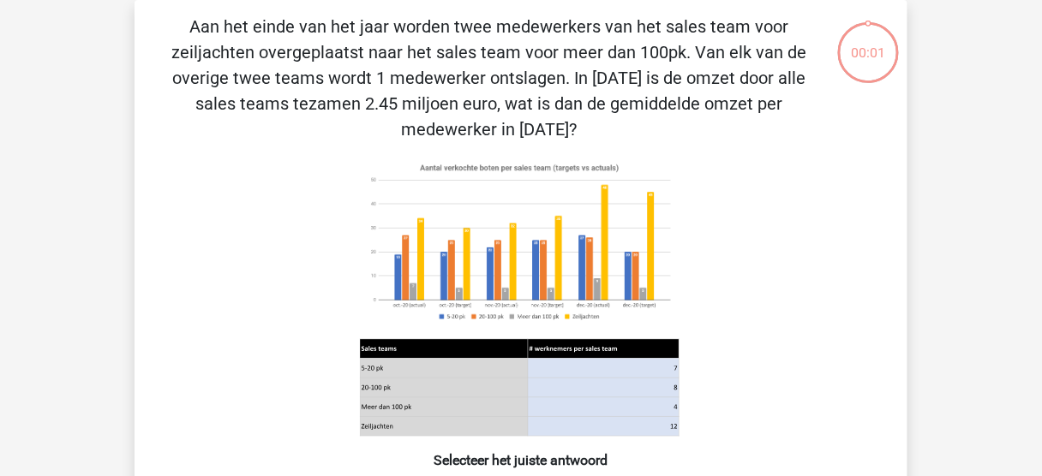
scroll to position [79, 0]
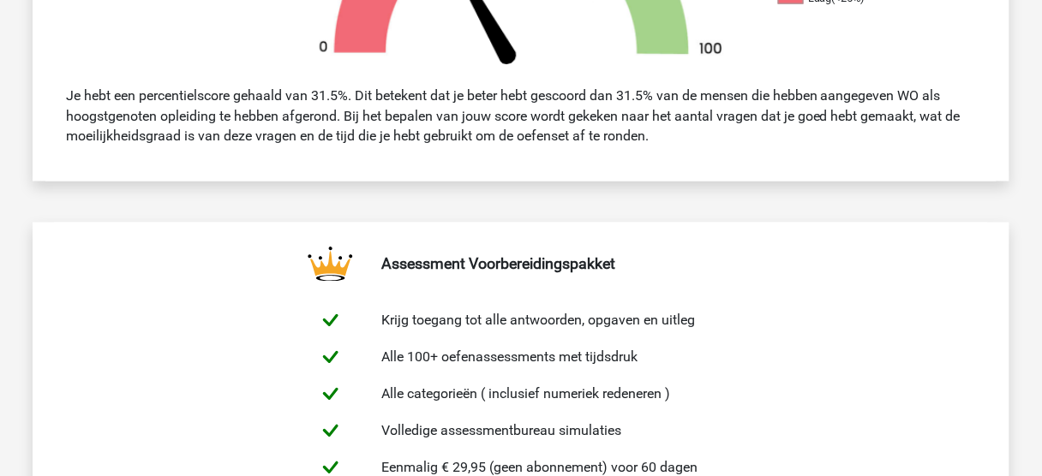
scroll to position [480, 0]
